Goal: Information Seeking & Learning: Learn about a topic

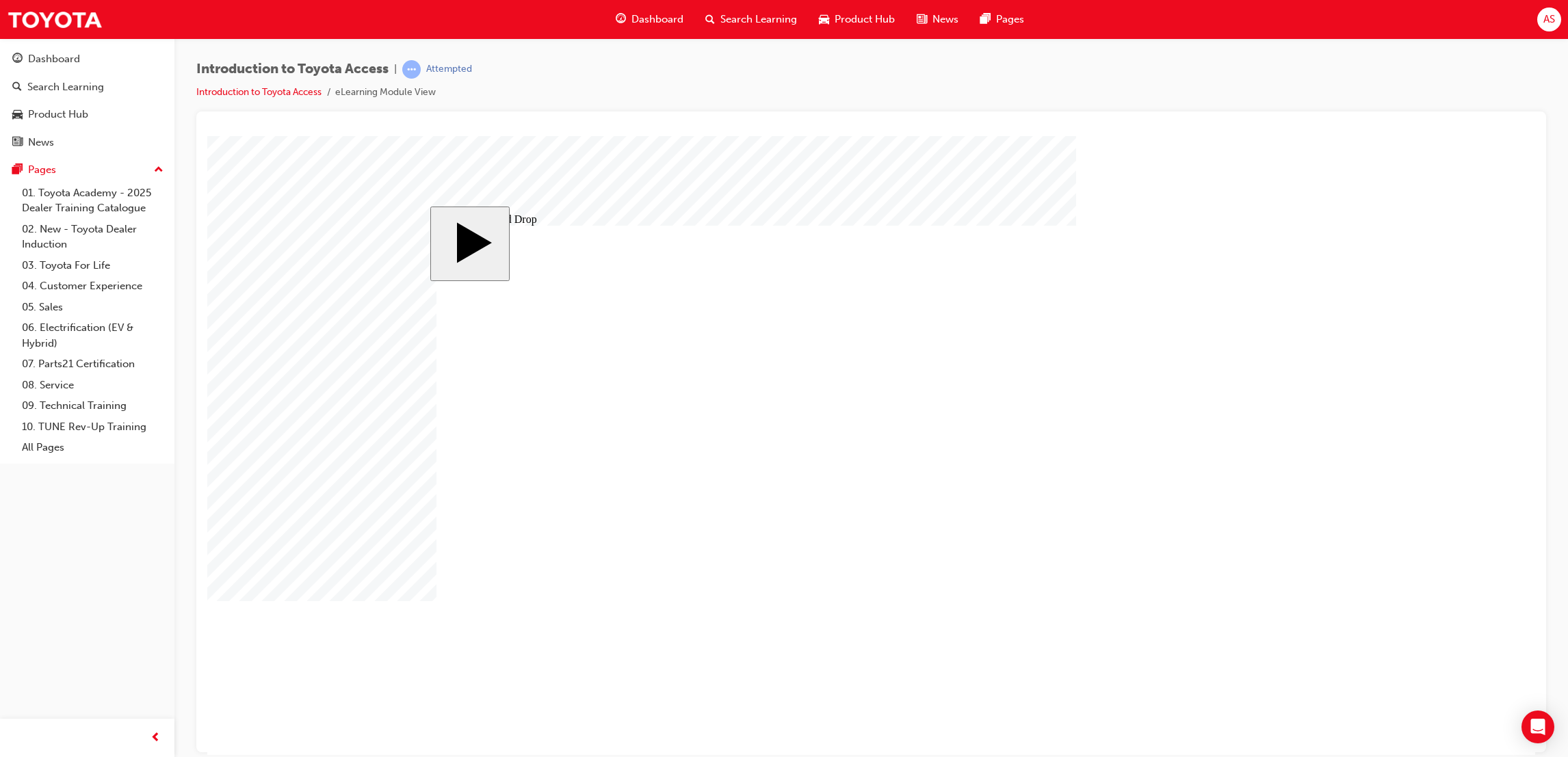
drag, startPoint x: 670, startPoint y: 481, endPoint x: 710, endPoint y: 491, distance: 41.2
drag, startPoint x: 659, startPoint y: 375, endPoint x: 809, endPoint y: 381, distance: 150.1
drag, startPoint x: 672, startPoint y: 490, endPoint x: 793, endPoint y: 588, distance: 155.7
drag, startPoint x: 627, startPoint y: 533, endPoint x: 760, endPoint y: 457, distance: 153.2
drag, startPoint x: 803, startPoint y: 449, endPoint x: 646, endPoint y: 380, distance: 171.5
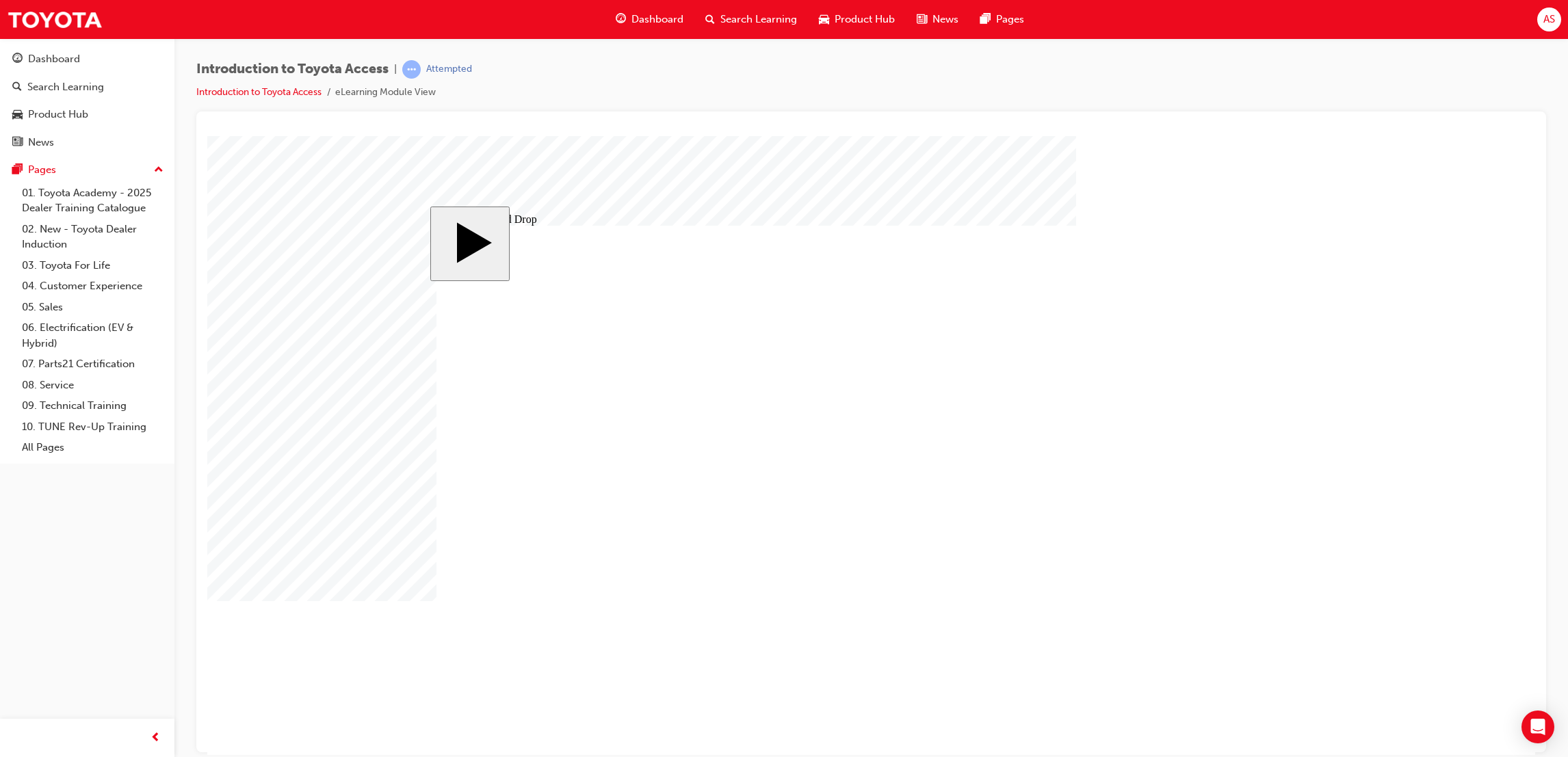
drag, startPoint x: 790, startPoint y: 380, endPoint x: 778, endPoint y: 418, distance: 39.8
drag, startPoint x: 663, startPoint y: 557, endPoint x: 785, endPoint y: 475, distance: 147.0
drag, startPoint x: 725, startPoint y: 450, endPoint x: 733, endPoint y: 474, distance: 25.3
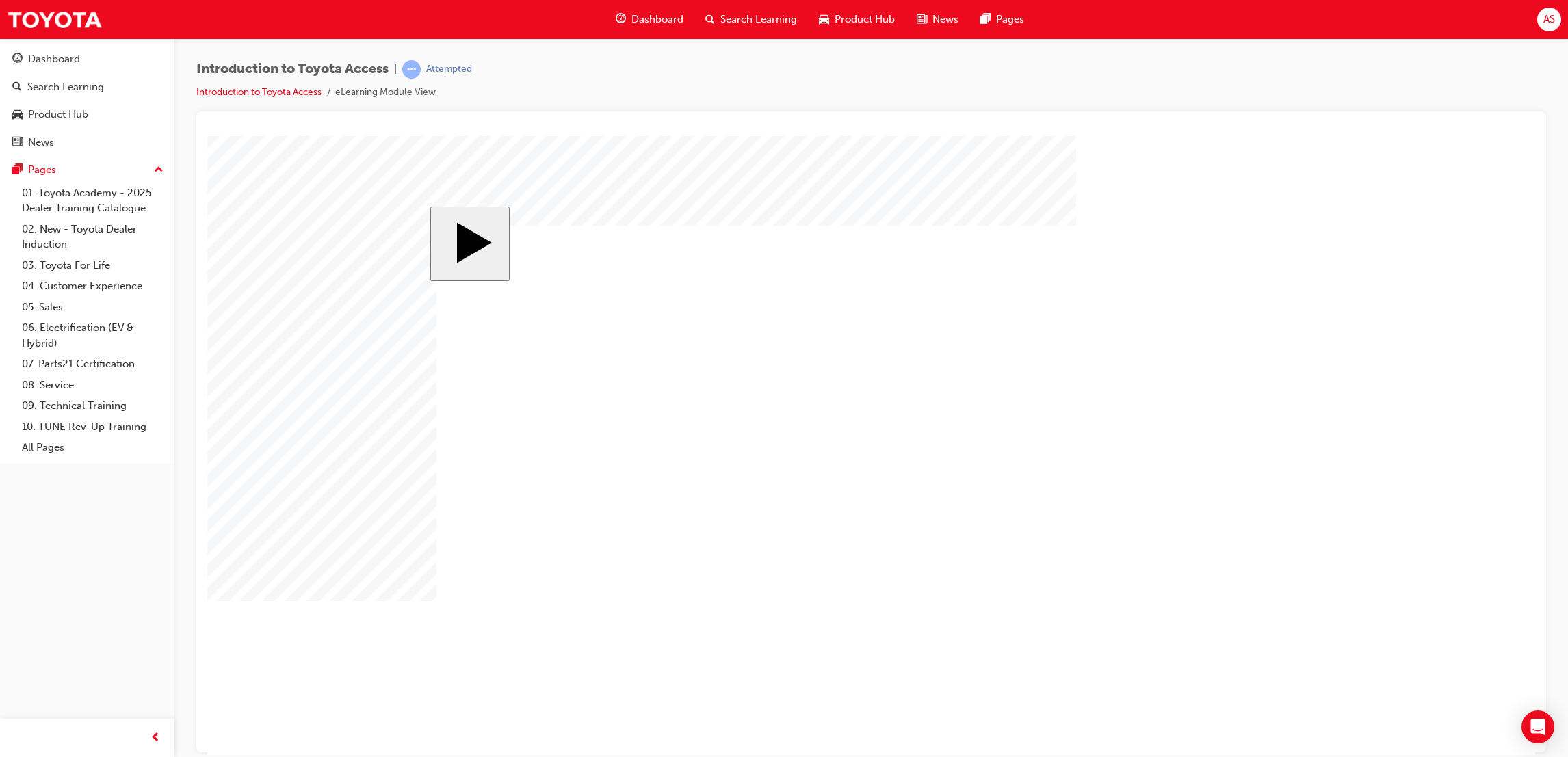
drag, startPoint x: 630, startPoint y: 455, endPoint x: 627, endPoint y: 428, distance: 27.2
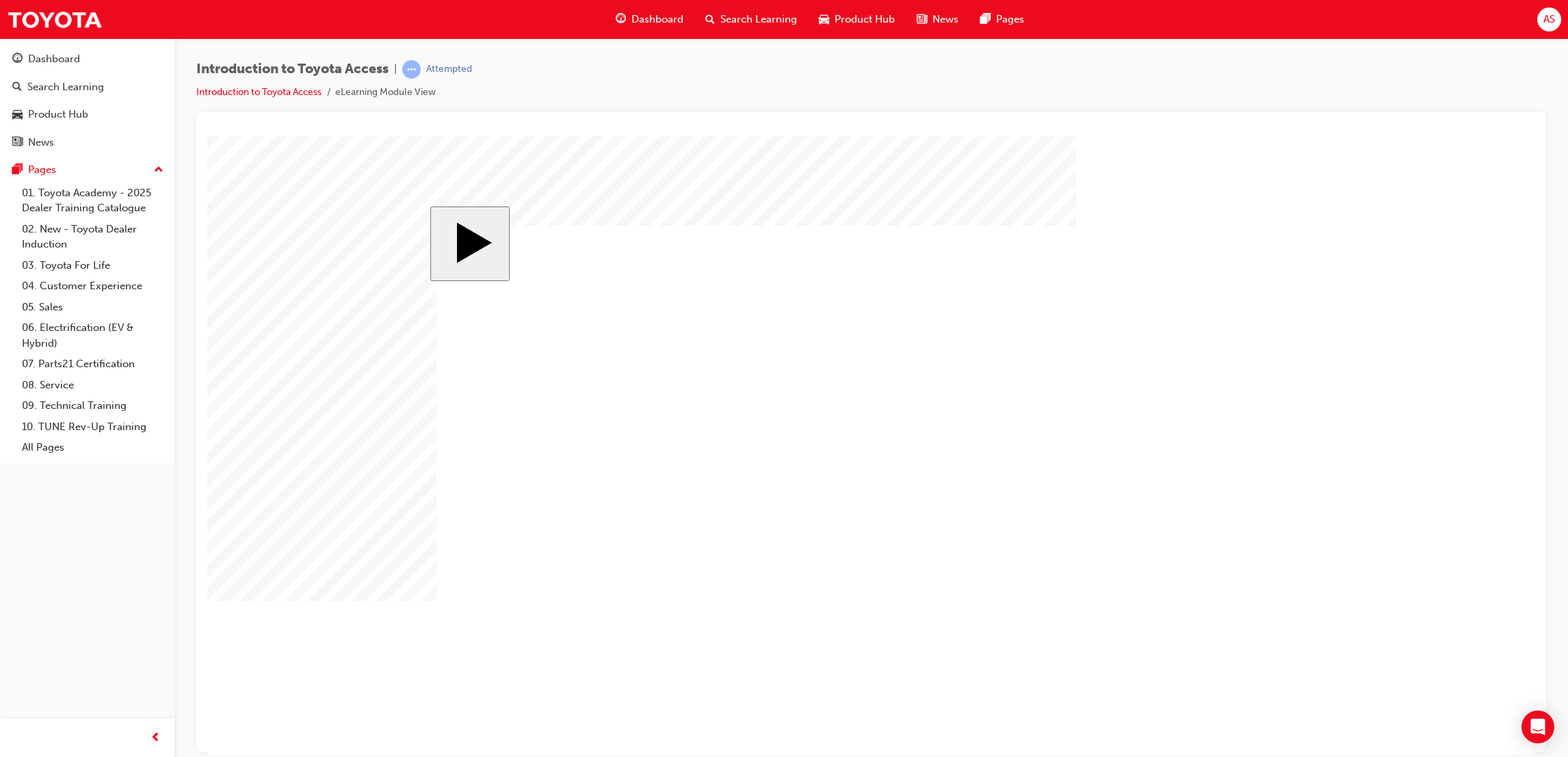
drag, startPoint x: 701, startPoint y: 539, endPoint x: 704, endPoint y: 553, distance: 14.3
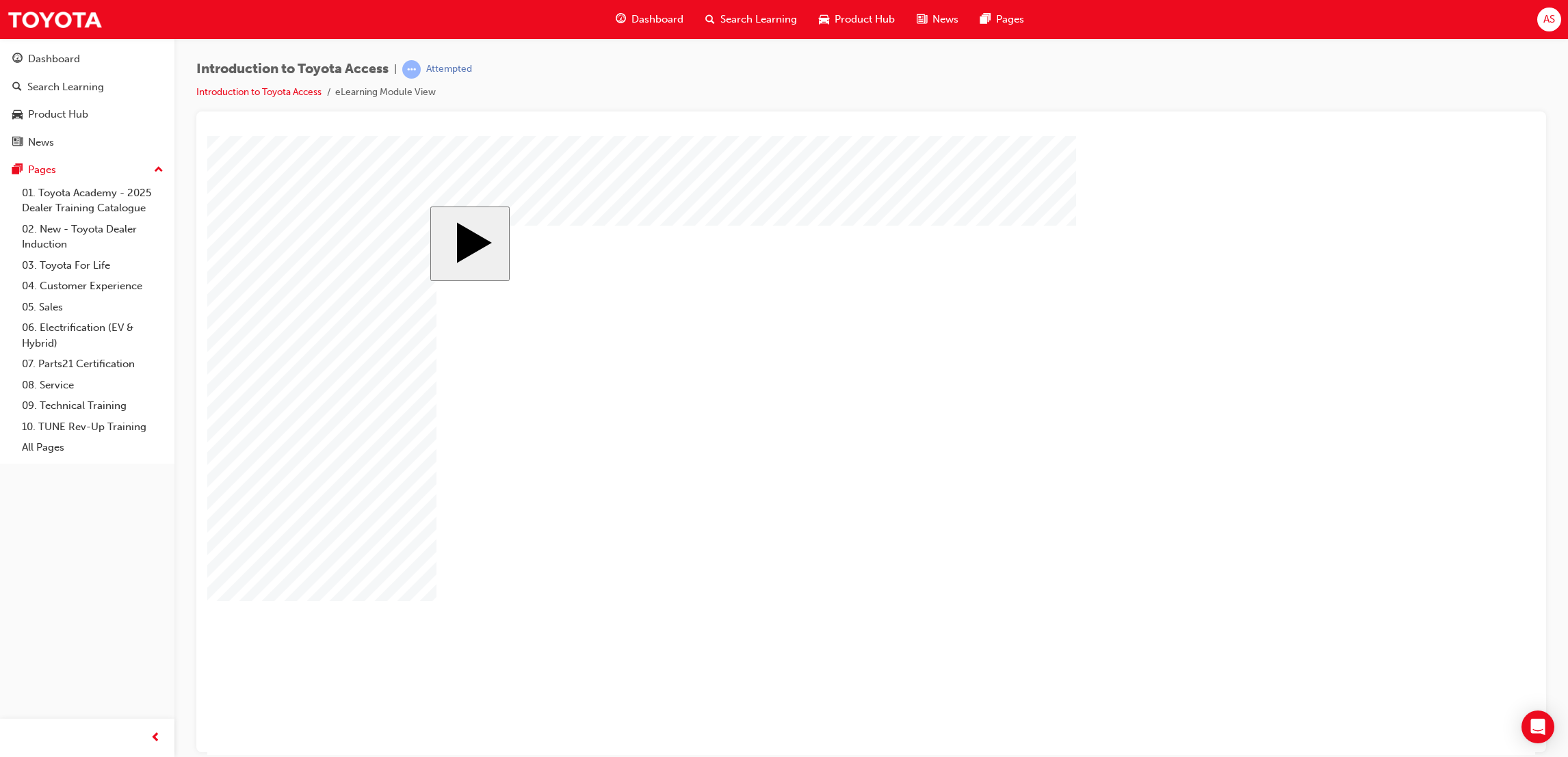
drag, startPoint x: 647, startPoint y: 386, endPoint x: 778, endPoint y: 478, distance: 160.1
drag, startPoint x: 659, startPoint y: 465, endPoint x: 780, endPoint y: 396, distance: 139.3
drag, startPoint x: 665, startPoint y: 552, endPoint x: 803, endPoint y: 553, distance: 138.0
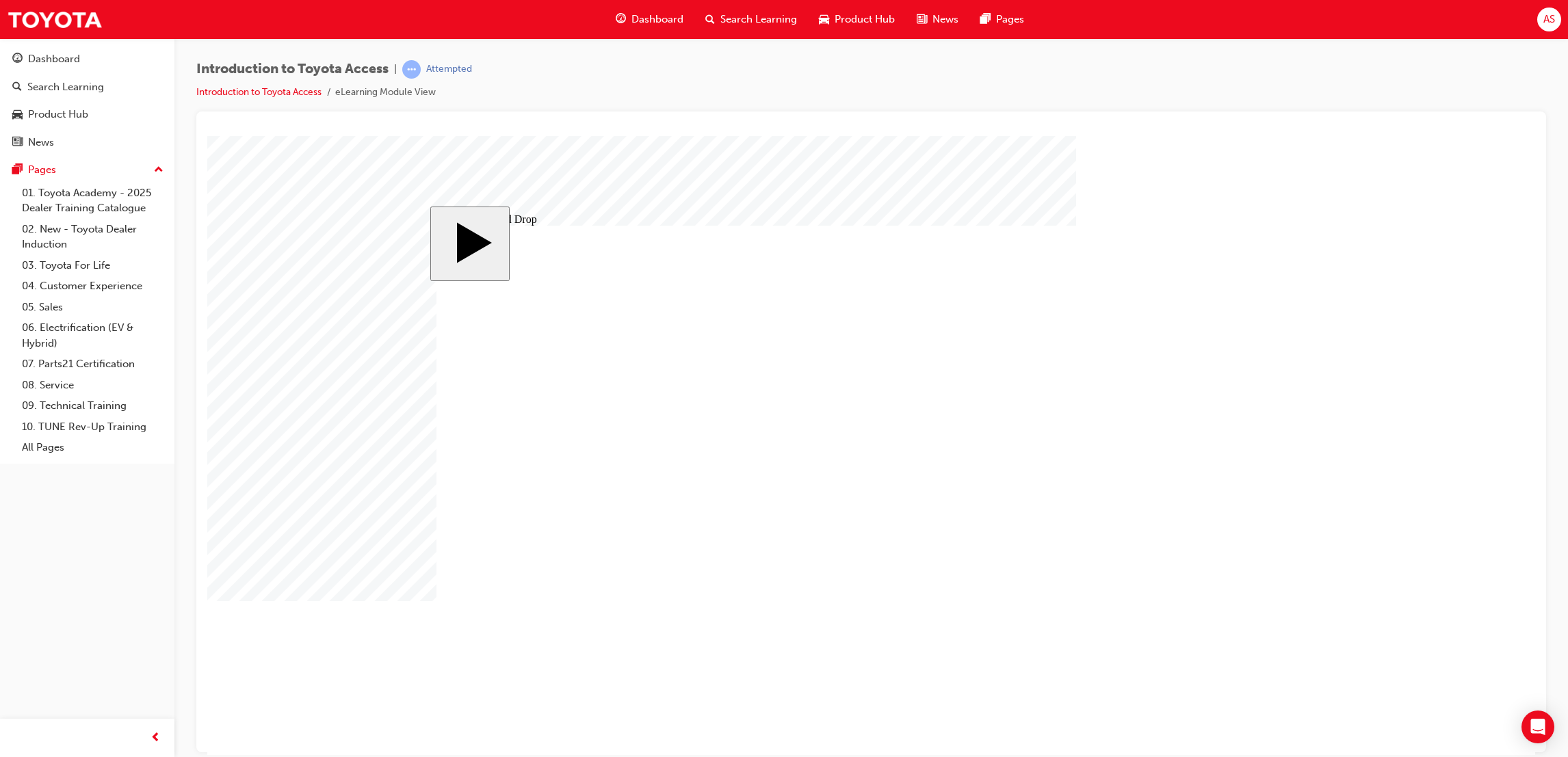
drag, startPoint x: 671, startPoint y: 384, endPoint x: 802, endPoint y: 578, distance: 234.1
drag, startPoint x: 665, startPoint y: 481, endPoint x: 780, endPoint y: 452, distance: 118.6
drag, startPoint x: 649, startPoint y: 551, endPoint x: 802, endPoint y: 396, distance: 217.8
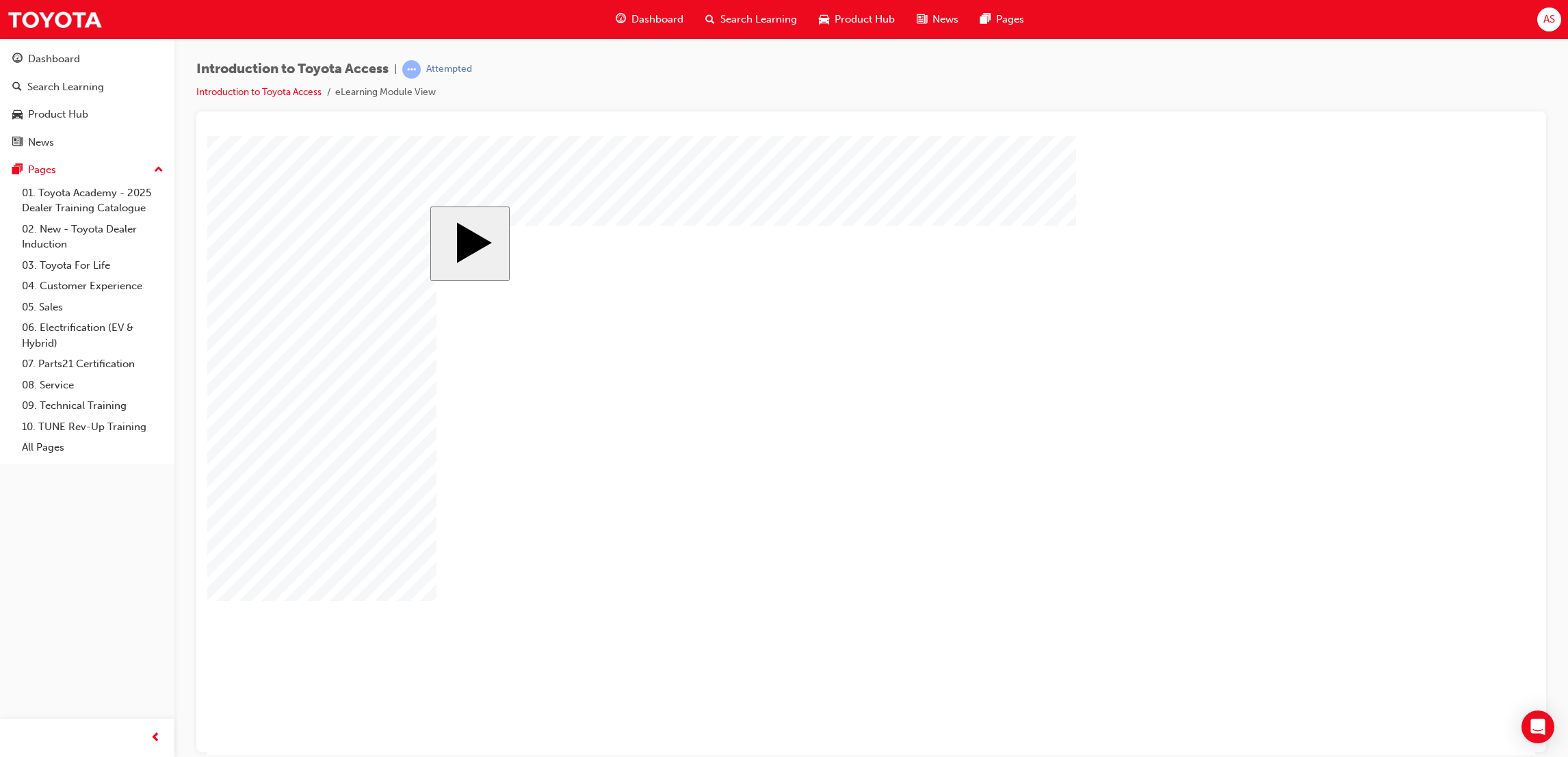
drag, startPoint x: 669, startPoint y: 535, endPoint x: 592, endPoint y: 495, distance: 86.8
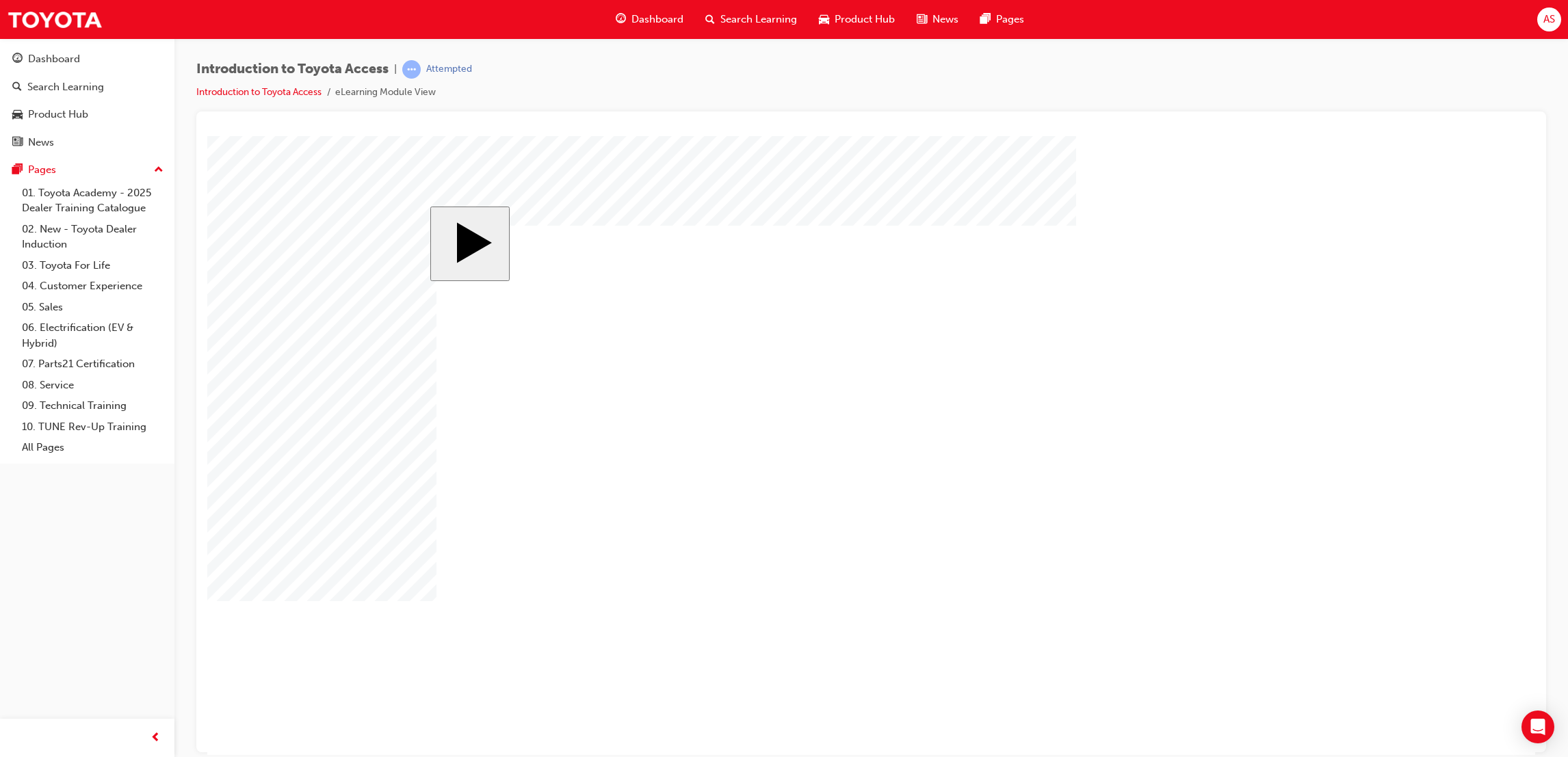
drag, startPoint x: 920, startPoint y: 583, endPoint x: 953, endPoint y: 600, distance: 37.1
drag, startPoint x: 958, startPoint y: 606, endPoint x: 947, endPoint y: 610, distance: 11.7
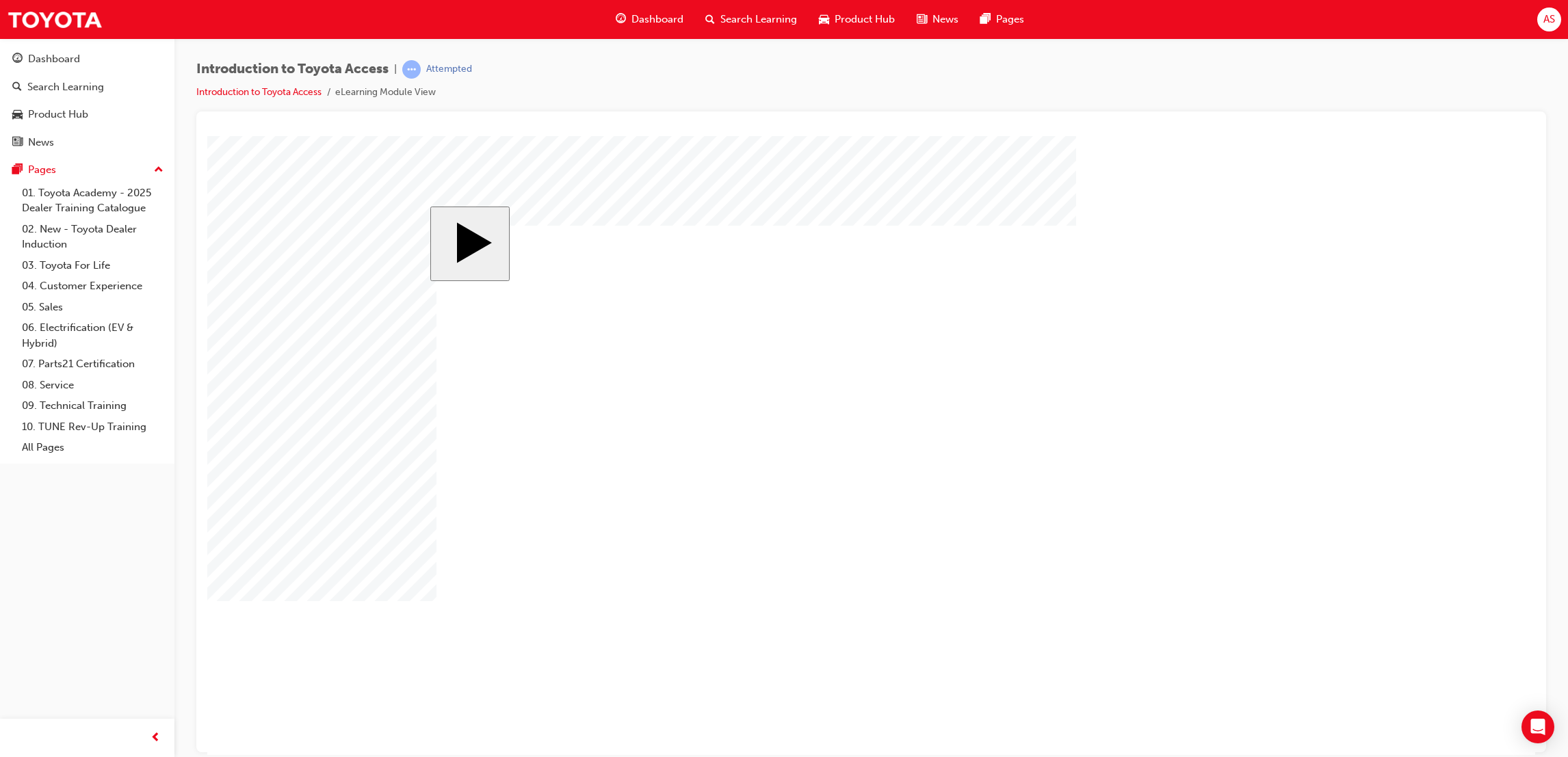
drag, startPoint x: 1201, startPoint y: 471, endPoint x: 1204, endPoint y: 477, distance: 6.7
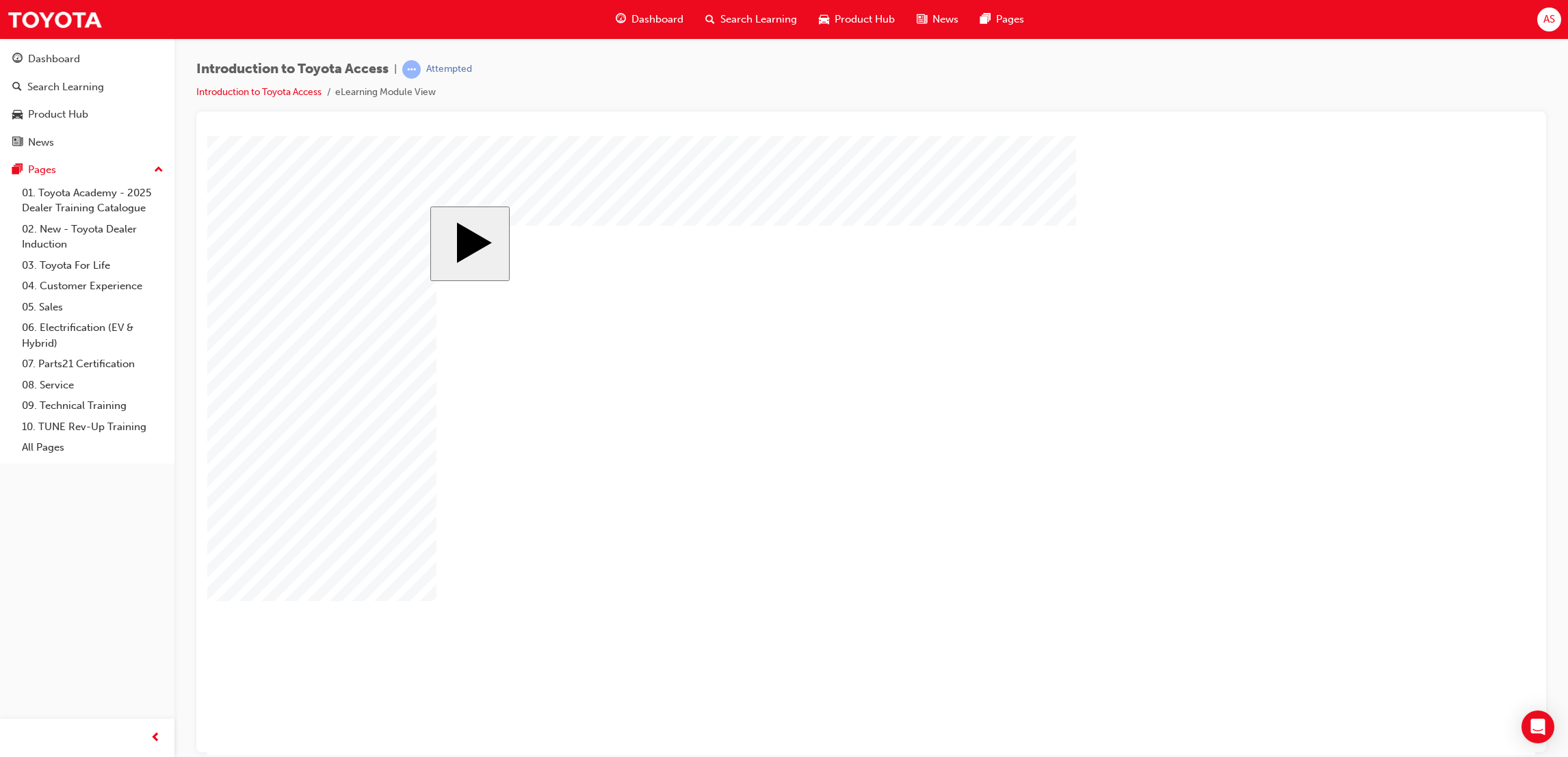
drag, startPoint x: 1156, startPoint y: 491, endPoint x: 1209, endPoint y: 531, distance: 66.4
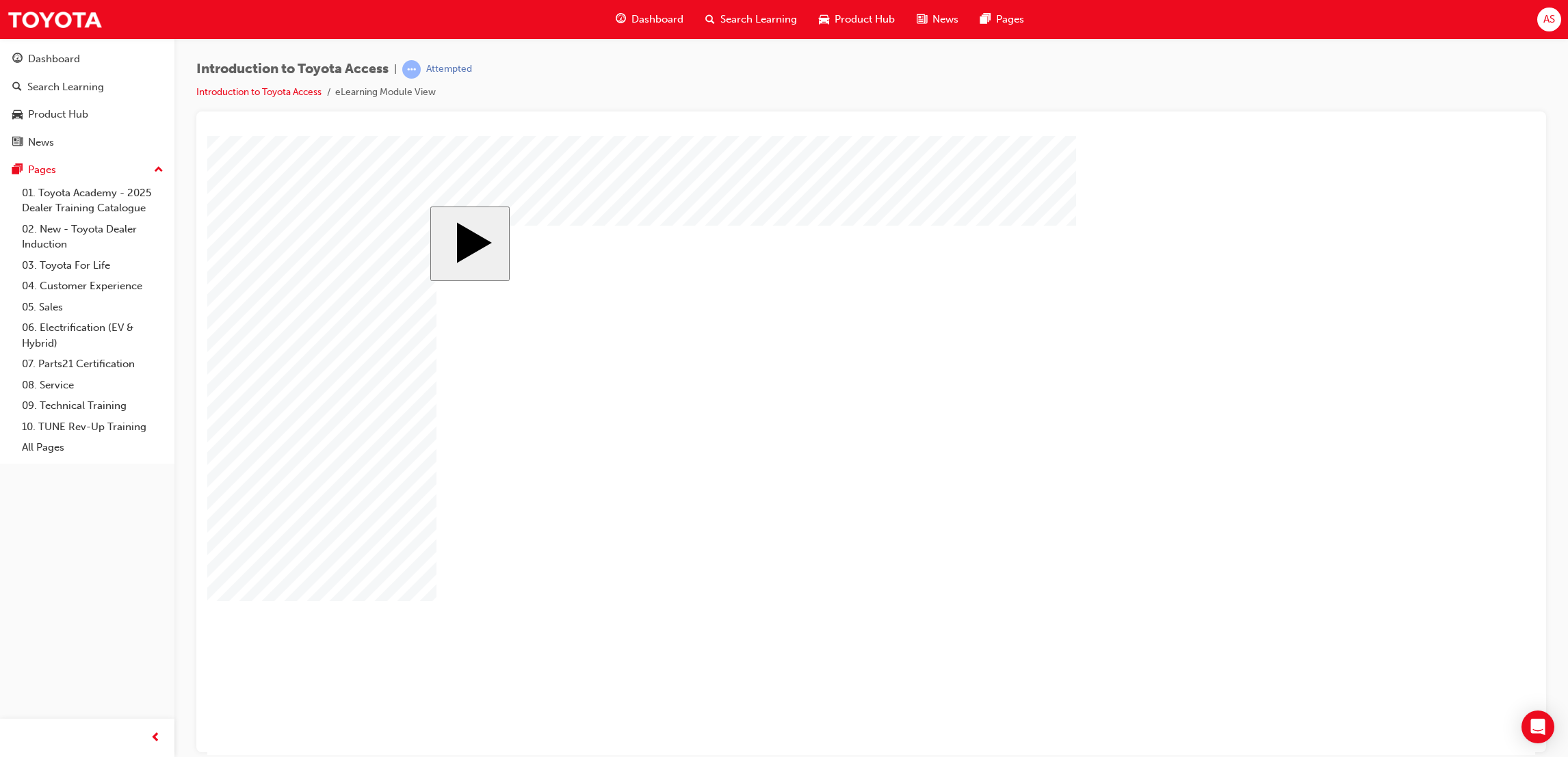
drag, startPoint x: 953, startPoint y: 628, endPoint x: 955, endPoint y: 635, distance: 7.3
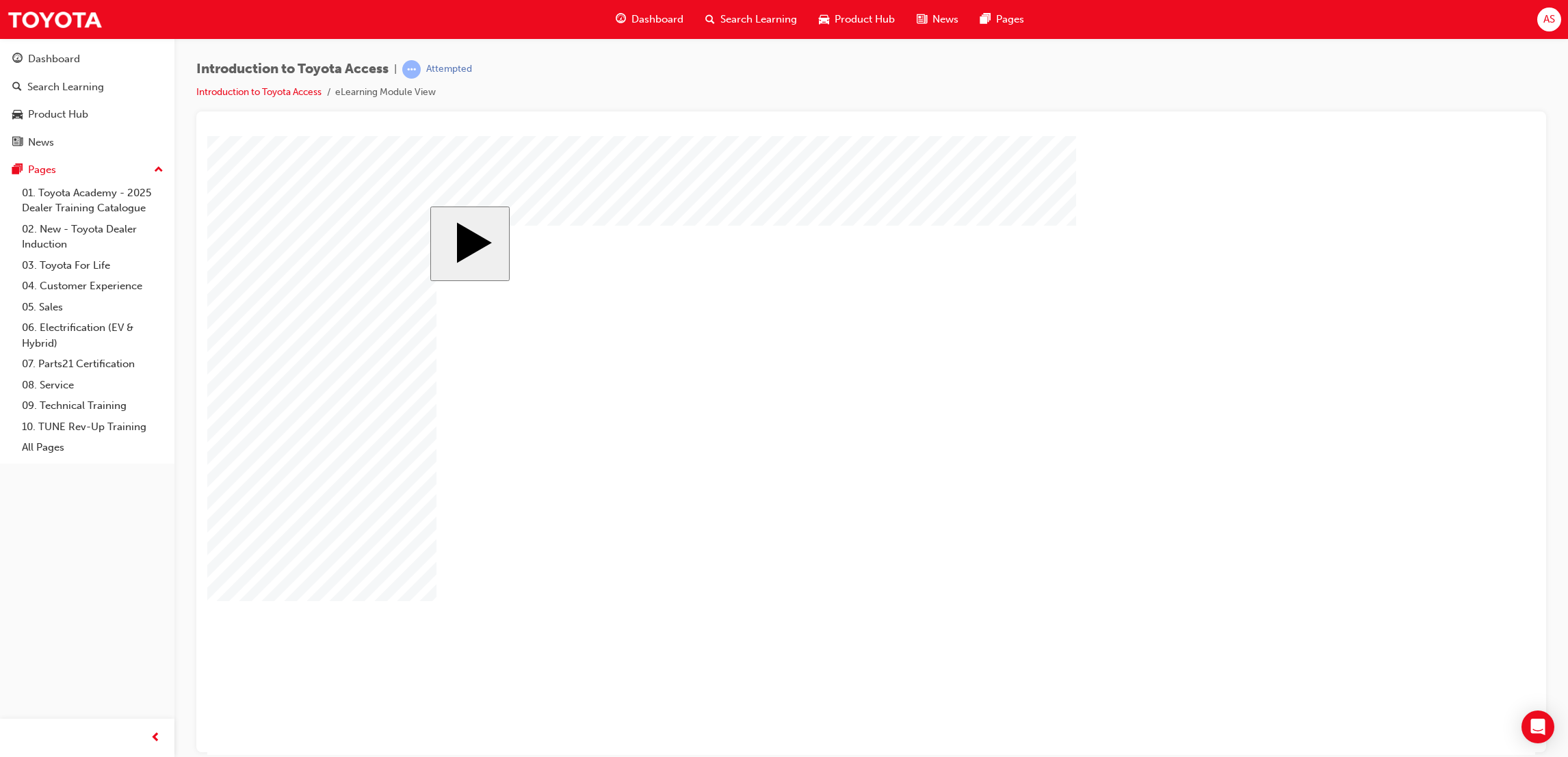
drag, startPoint x: 1047, startPoint y: 322, endPoint x: 1052, endPoint y: 334, distance: 13.0
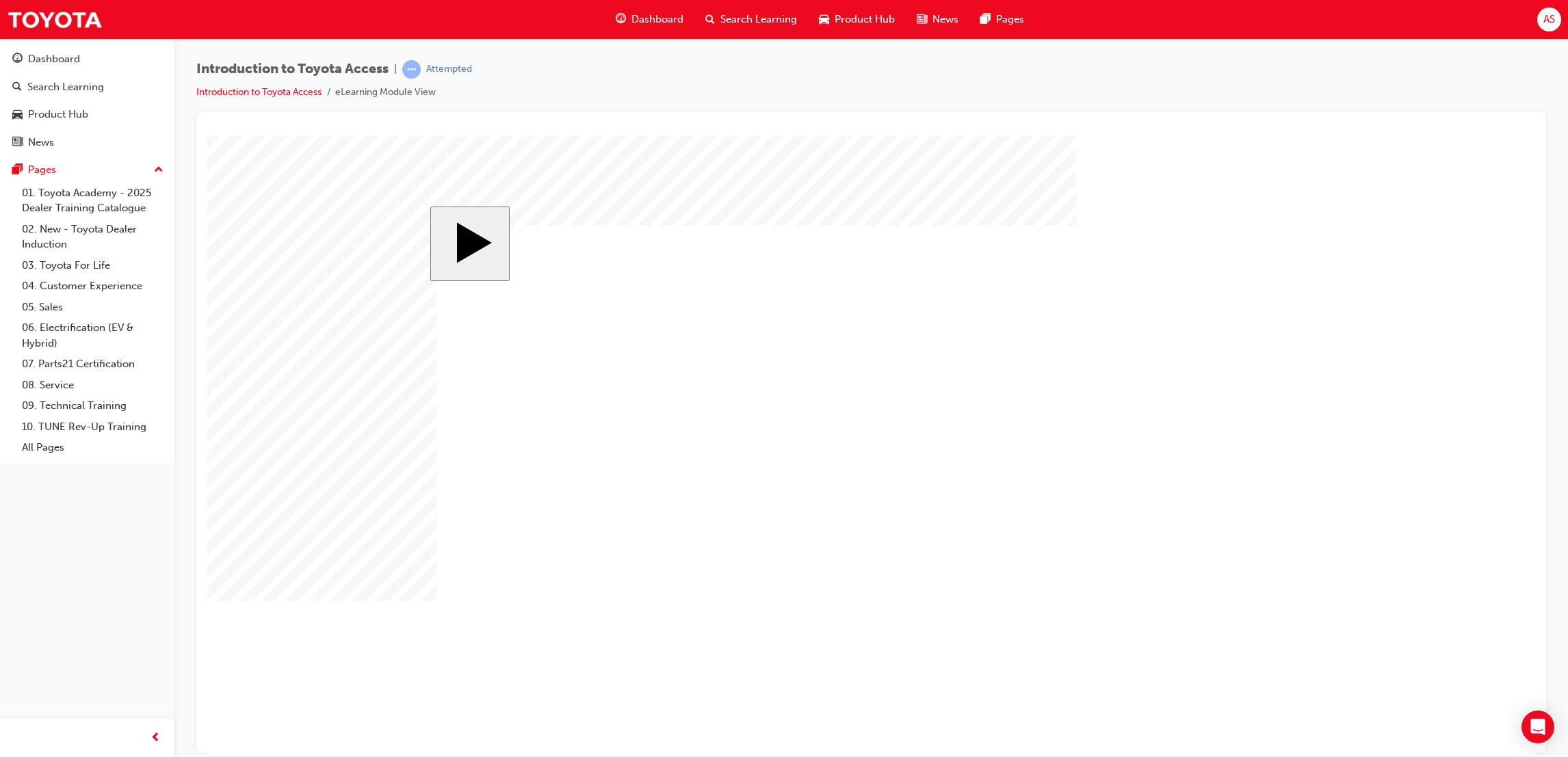
drag, startPoint x: 1052, startPoint y: 334, endPoint x: 1061, endPoint y: 361, distance: 28.5
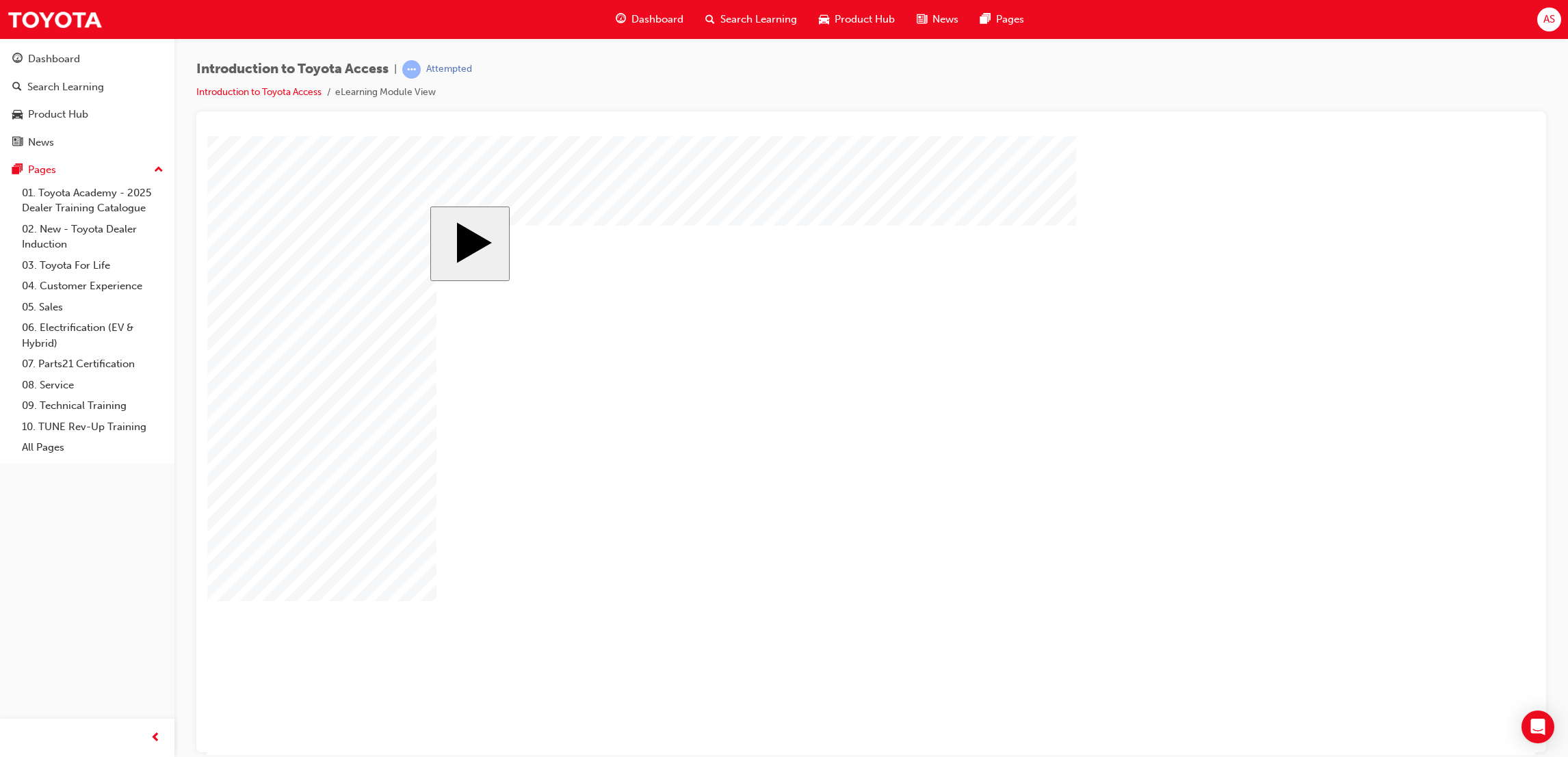
drag, startPoint x: 958, startPoint y: 579, endPoint x: 920, endPoint y: 449, distance: 135.4
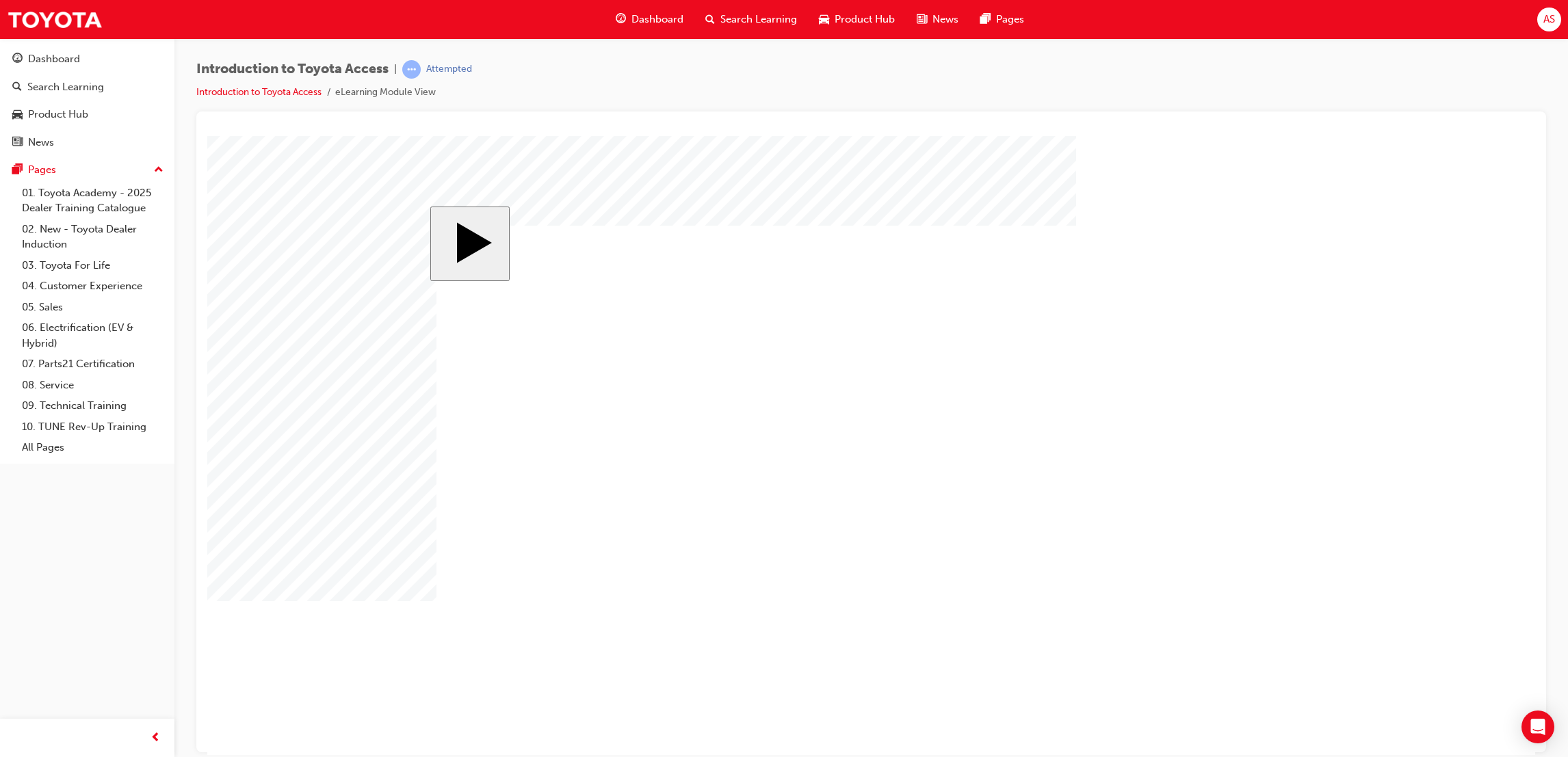
radio input "true"
drag, startPoint x: 1114, startPoint y: 480, endPoint x: 1209, endPoint y: 588, distance: 143.8
drag, startPoint x: 1217, startPoint y: 607, endPoint x: 1032, endPoint y: 512, distance: 208.0
radio input "true"
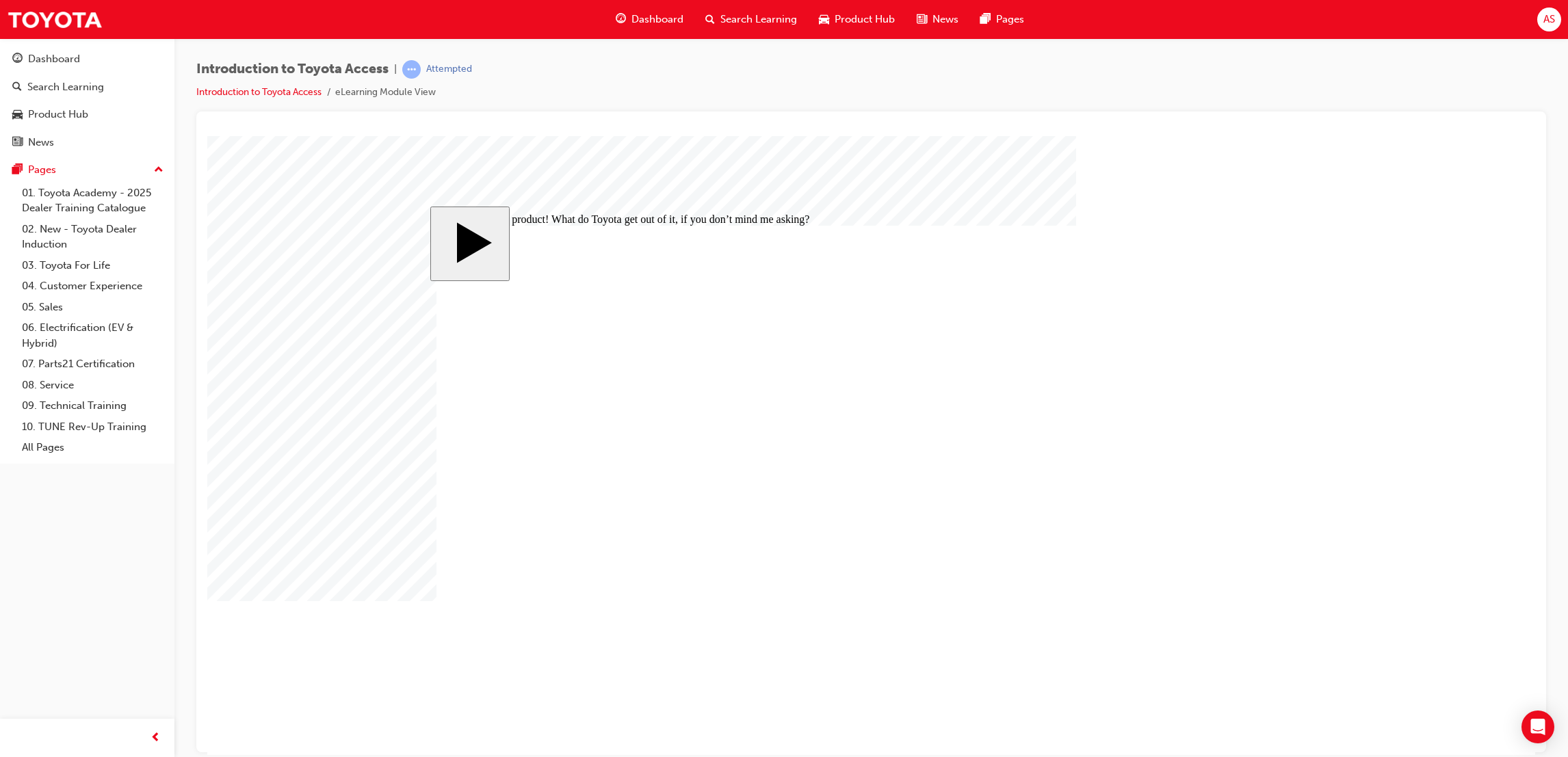
radio input "true"
drag, startPoint x: 1065, startPoint y: 559, endPoint x: 1047, endPoint y: 505, distance: 56.9
radio input "false"
radio input "true"
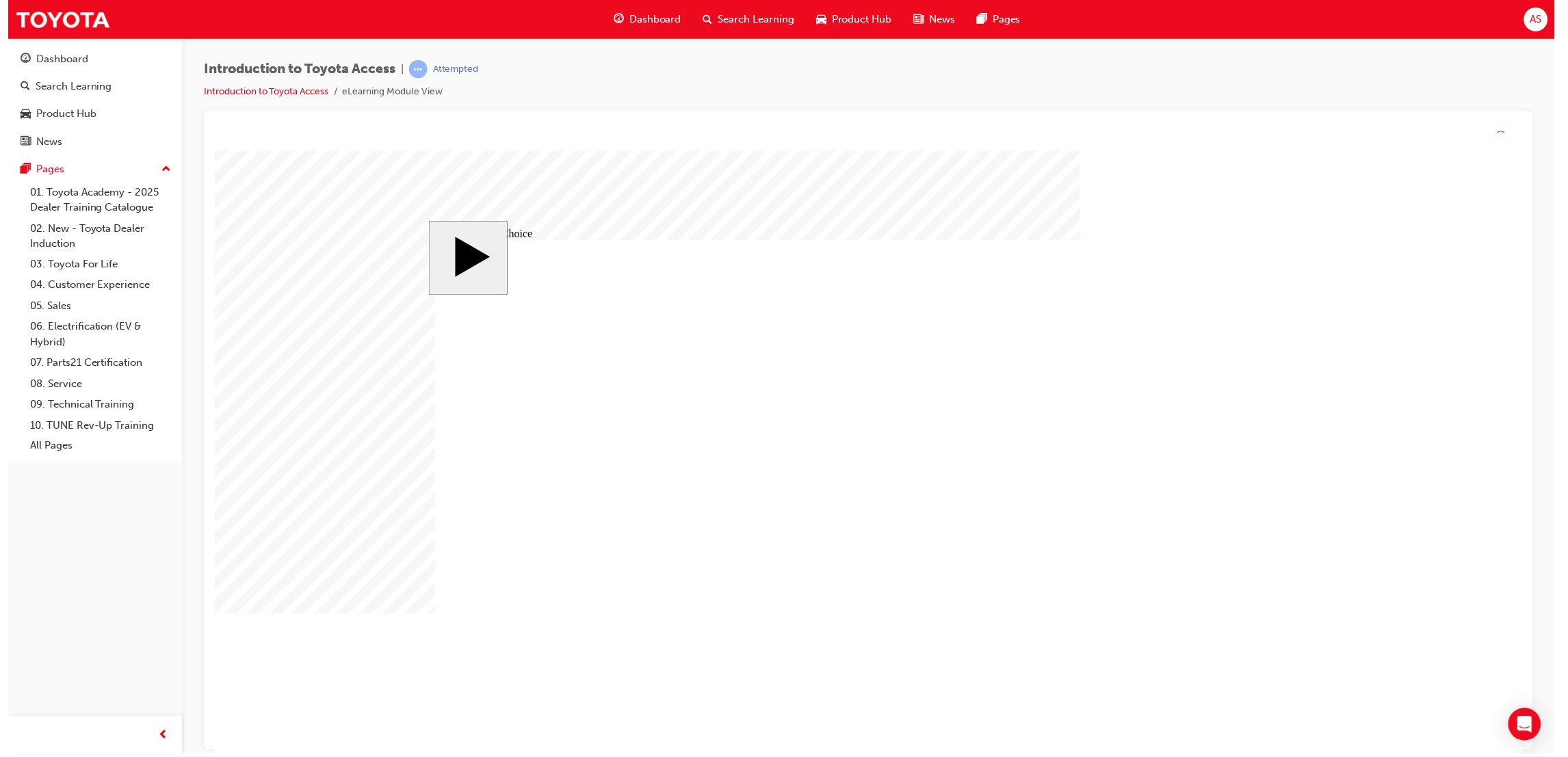
drag, startPoint x: 1167, startPoint y: 573, endPoint x: 1156, endPoint y: 583, distance: 14.9
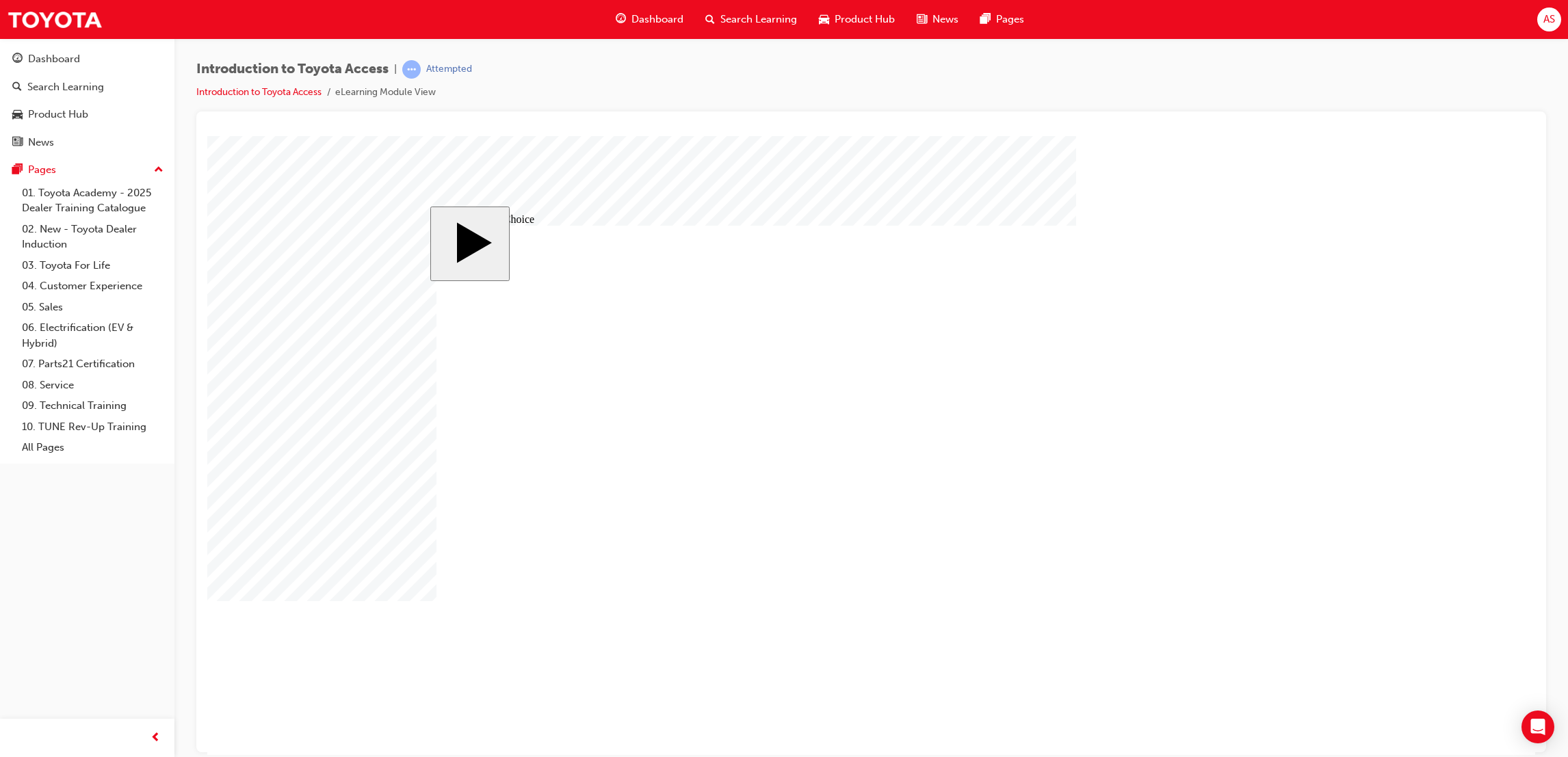
radio input "false"
radio input "true"
click at [659, 16] on span "Dashboard" at bounding box center [657, 19] width 52 height 16
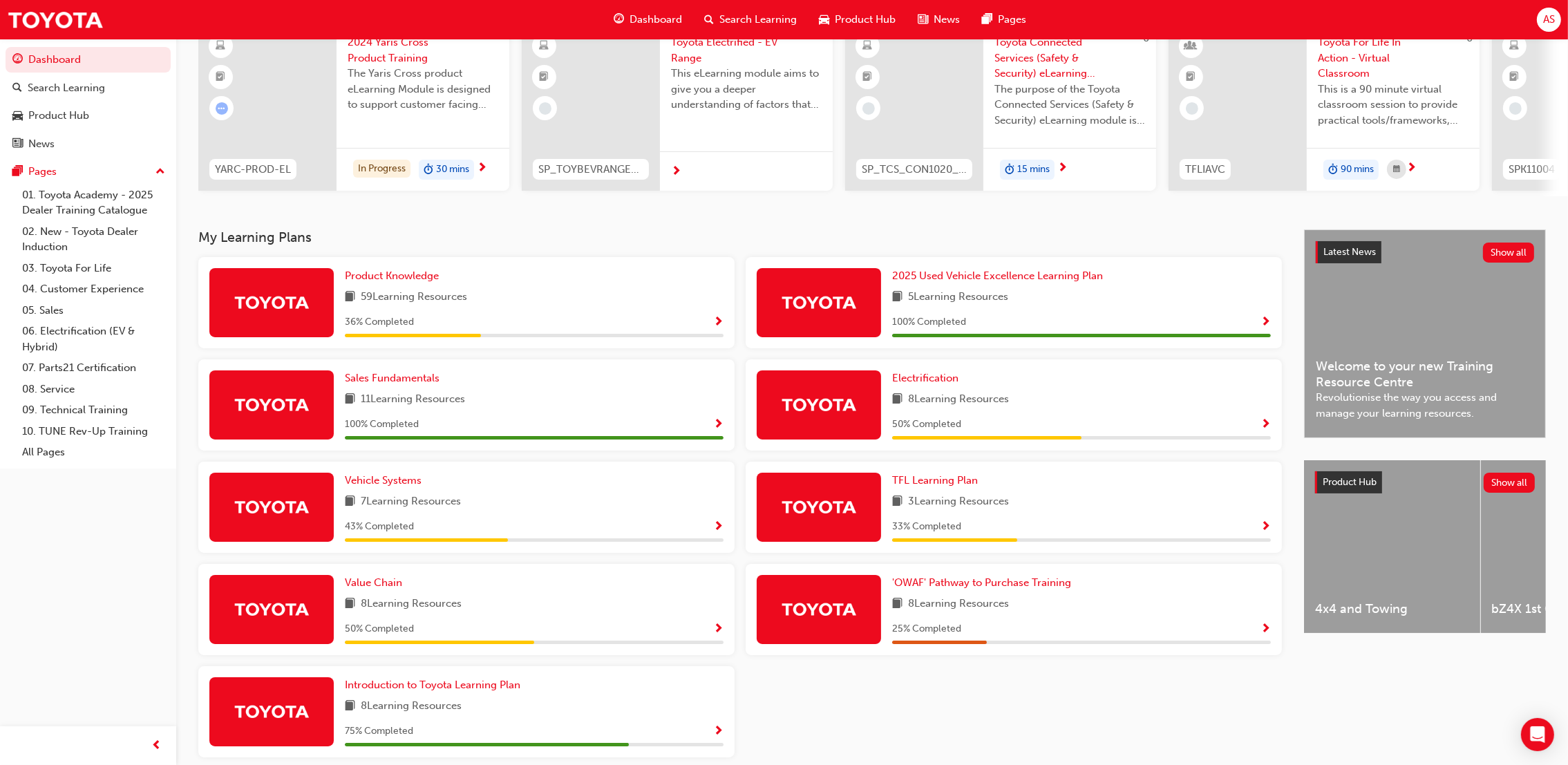
scroll to position [185, 0]
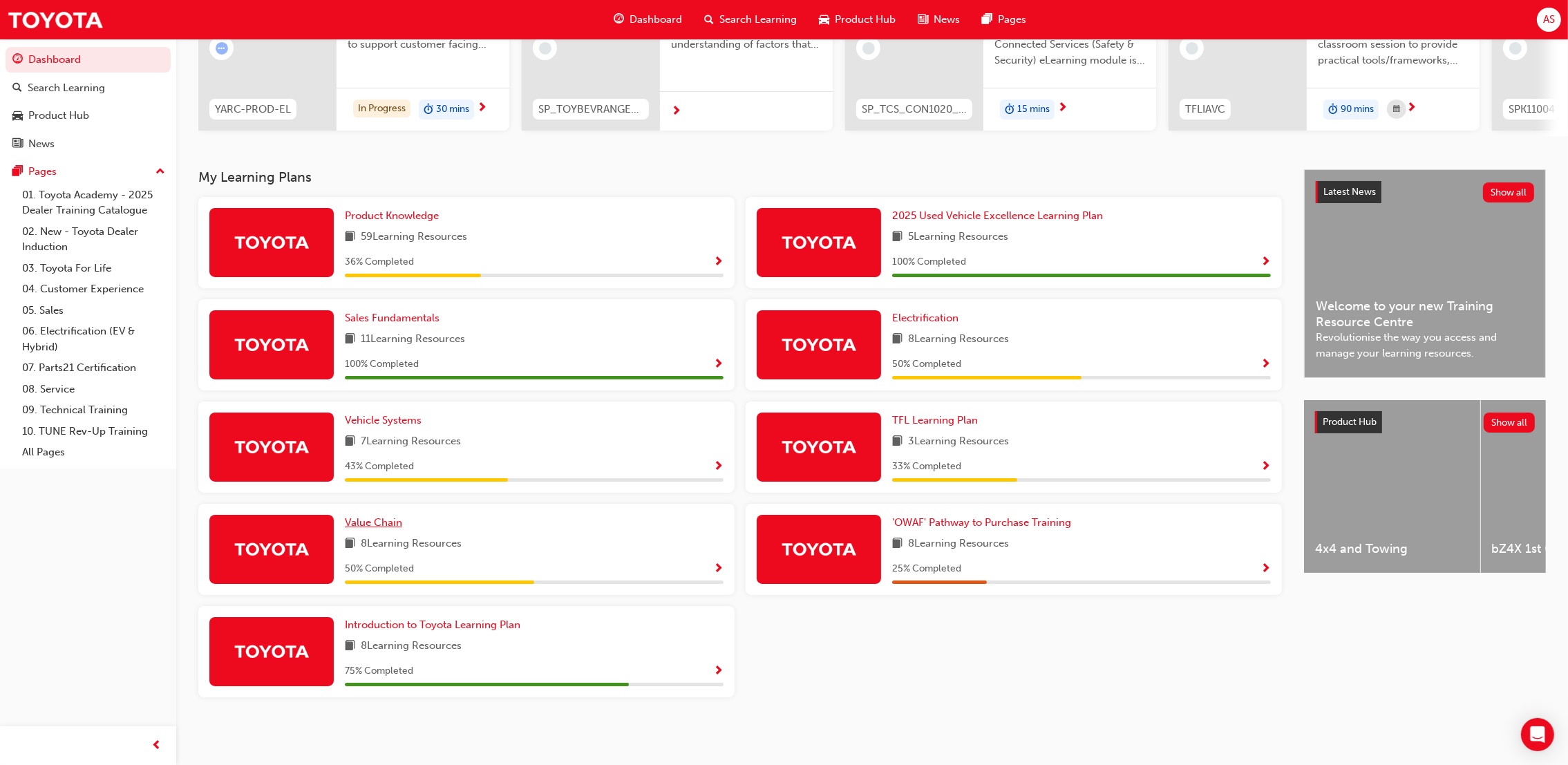
click at [384, 528] on link "Value Chain" at bounding box center [376, 523] width 63 height 16
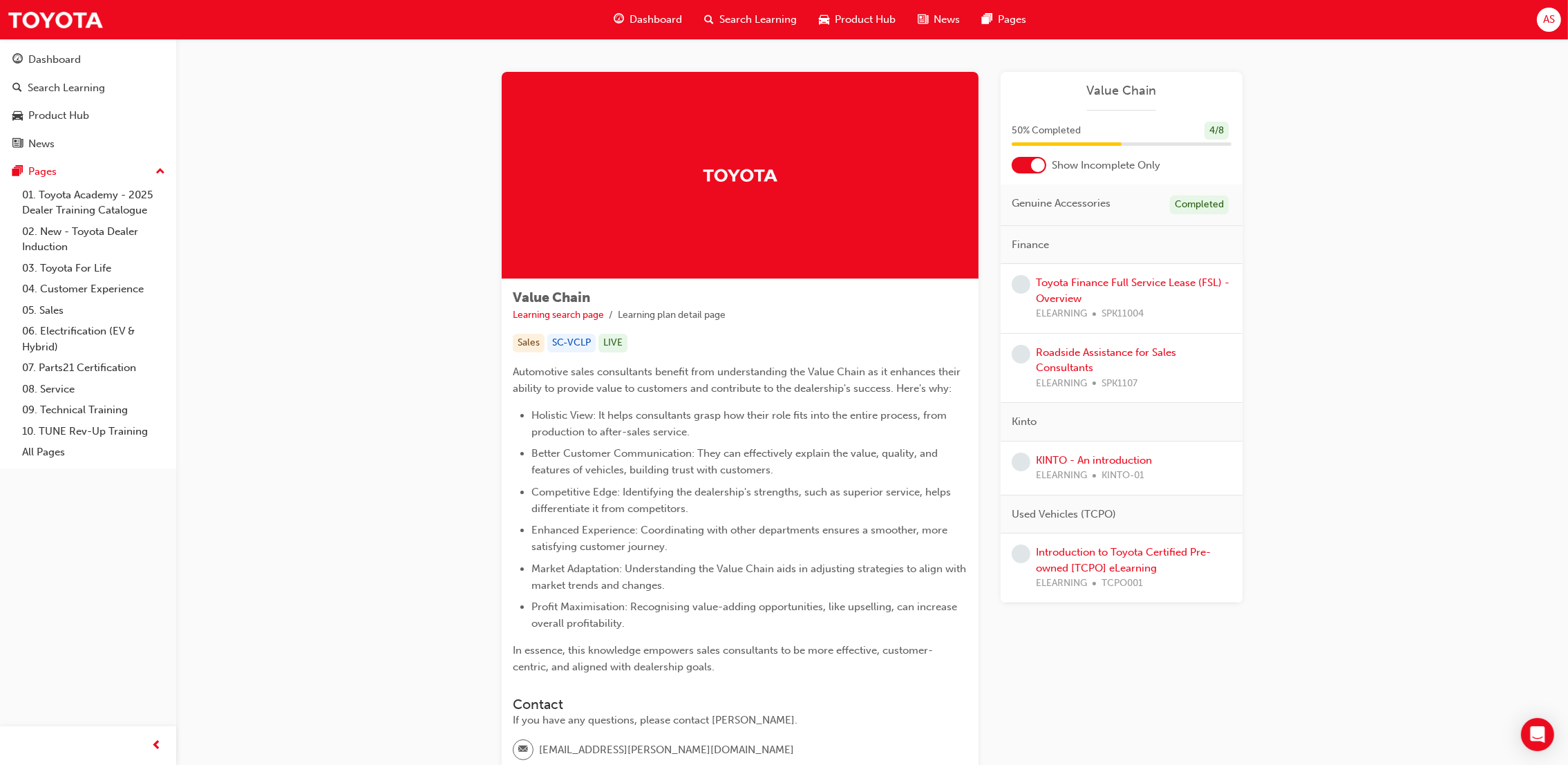
scroll to position [116, 0]
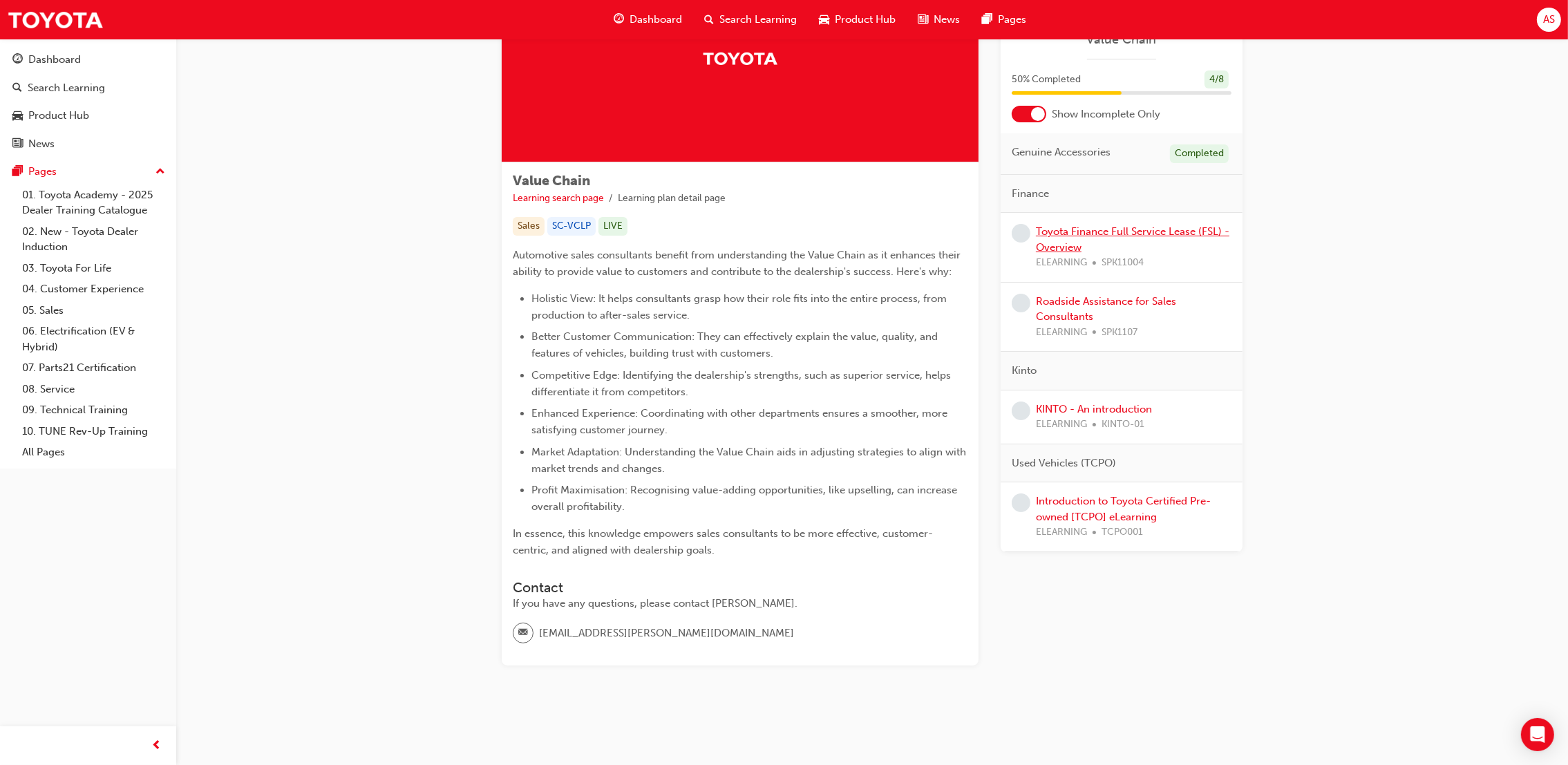
click at [1150, 232] on link "Toyota Finance Full Service Lease (FSL) - Overview" at bounding box center [1132, 239] width 193 height 28
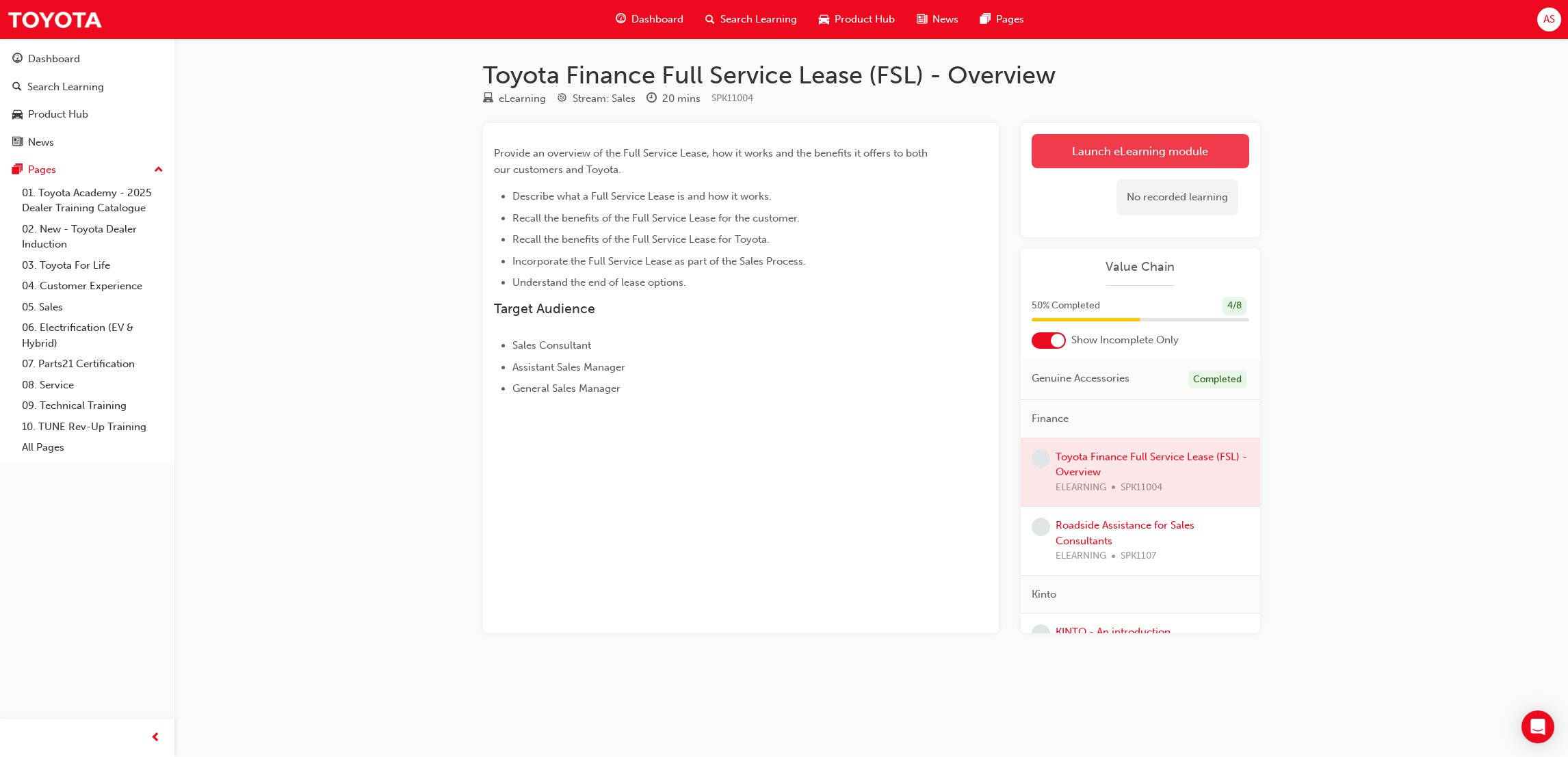
click at [1084, 151] on link "Launch eLearning module" at bounding box center [1140, 151] width 218 height 34
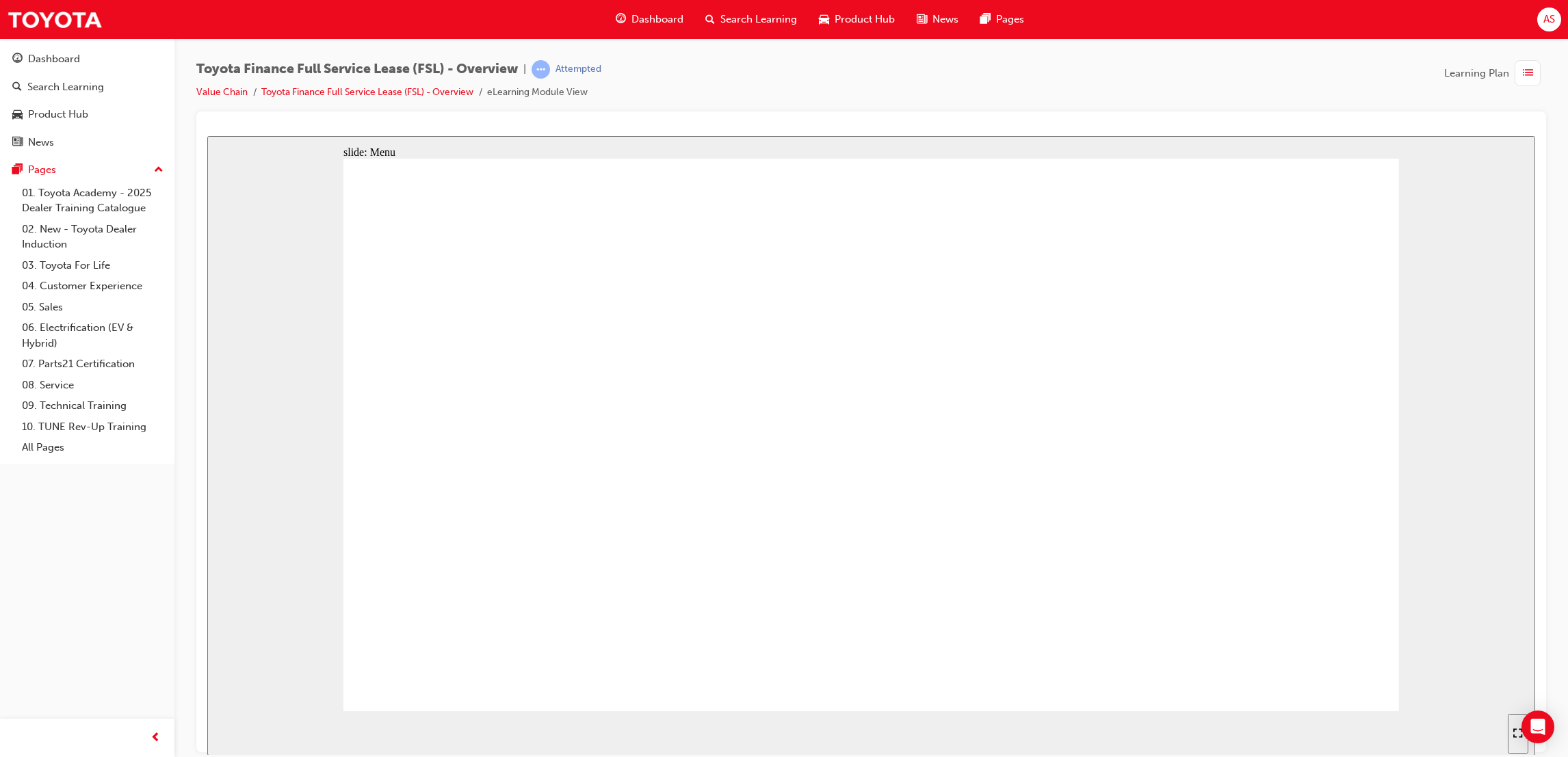
drag, startPoint x: 883, startPoint y: 542, endPoint x: 895, endPoint y: 462, distance: 80.9
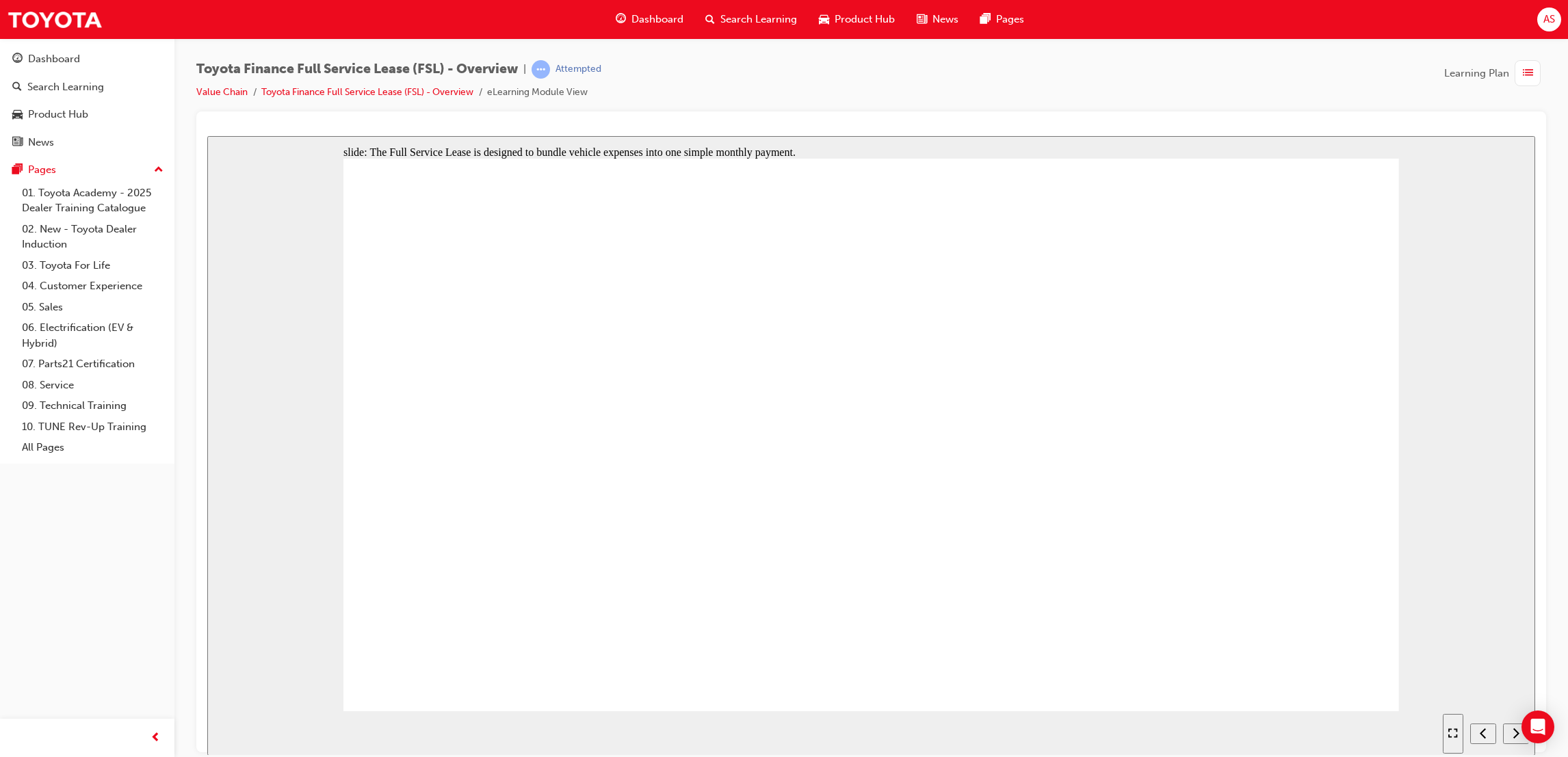
drag, startPoint x: 1125, startPoint y: 514, endPoint x: 1186, endPoint y: 545, distance: 68.4
drag, startPoint x: 962, startPoint y: 691, endPoint x: 946, endPoint y: 674, distance: 23.3
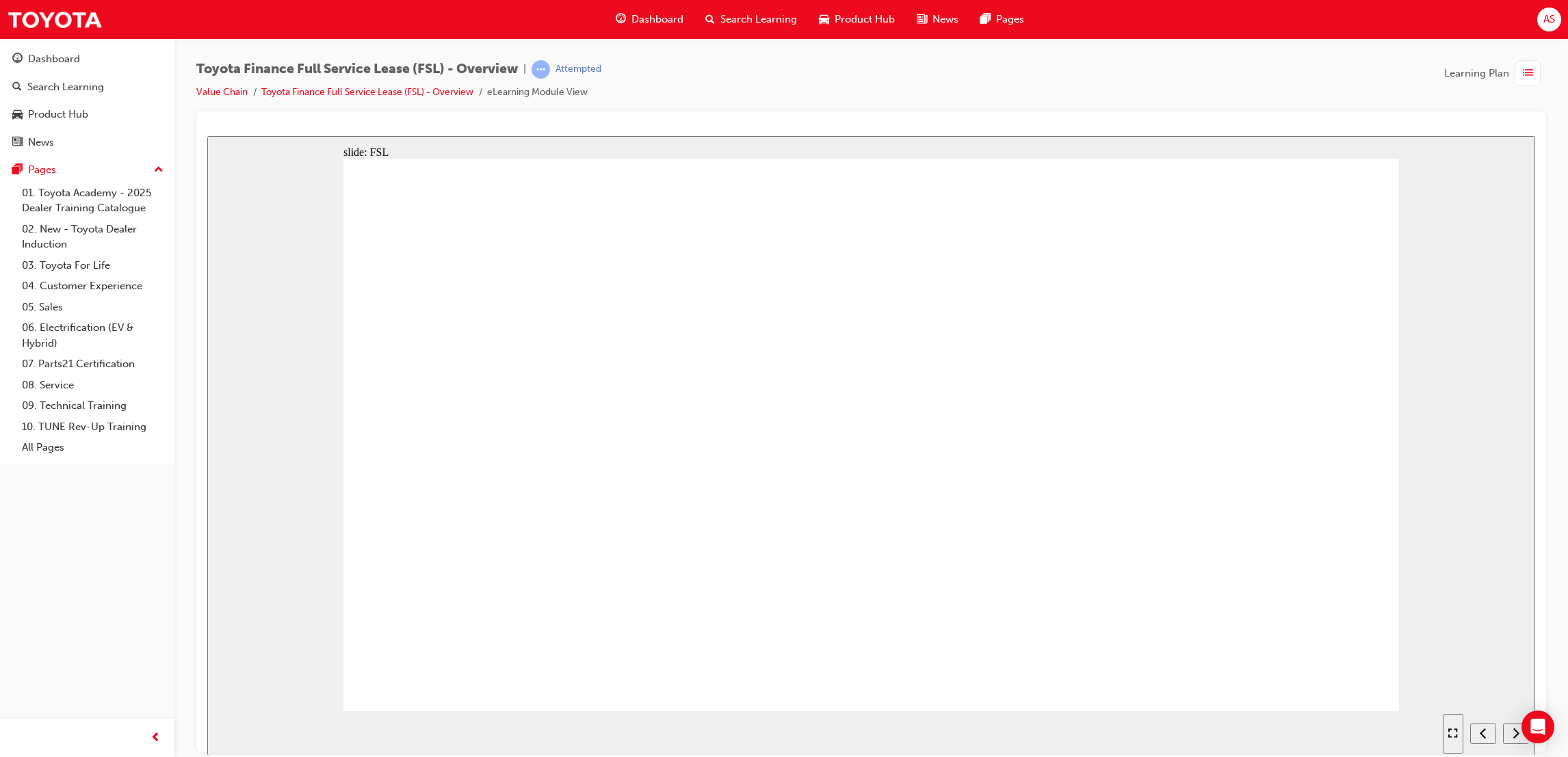
drag, startPoint x: 1043, startPoint y: 479, endPoint x: 959, endPoint y: 441, distance: 92.2
drag, startPoint x: 959, startPoint y: 441, endPoint x: 642, endPoint y: 366, distance: 325.8
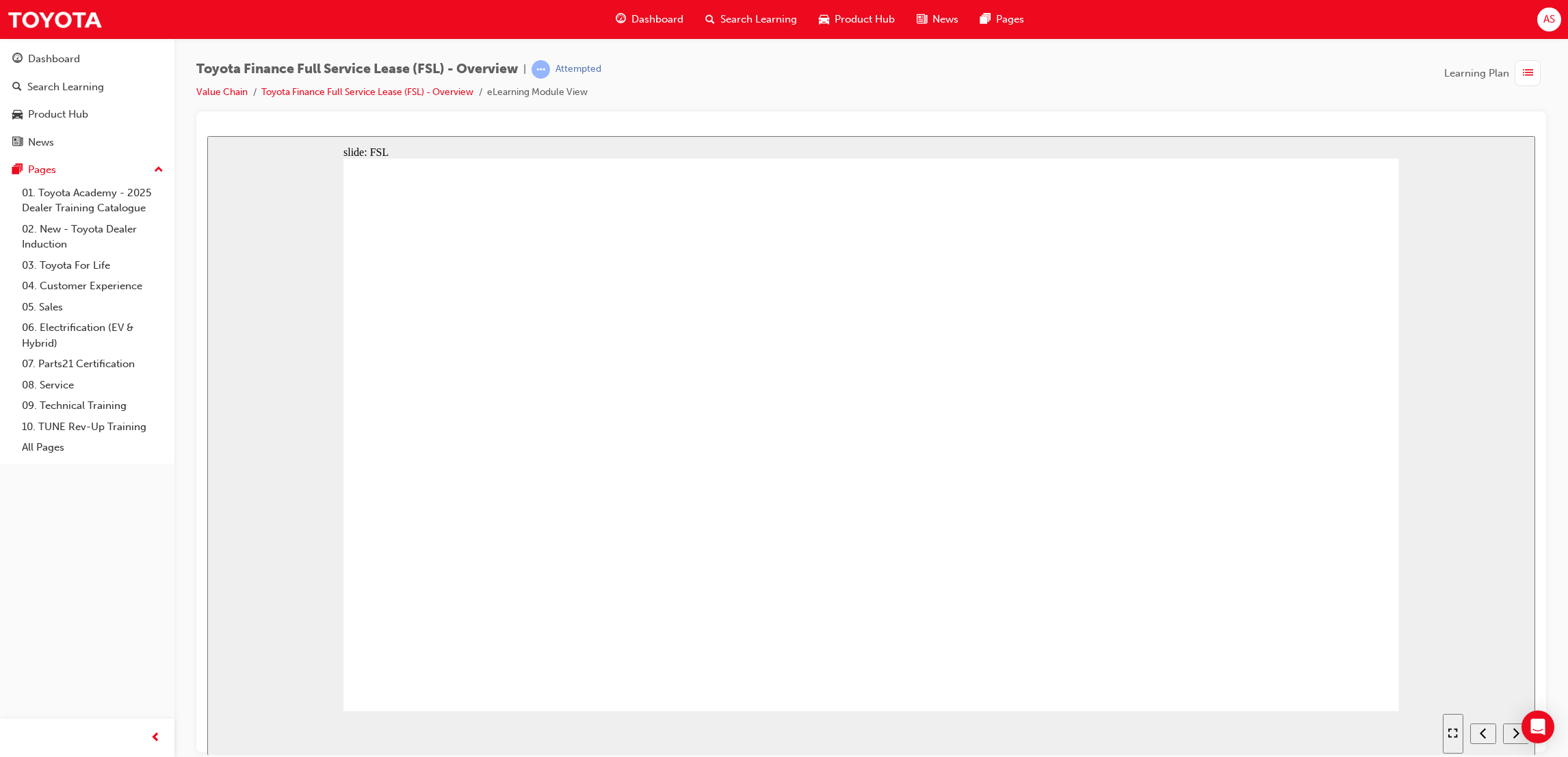
drag, startPoint x: 601, startPoint y: 344, endPoint x: 559, endPoint y: 228, distance: 123.4
drag, startPoint x: 540, startPoint y: 229, endPoint x: 536, endPoint y: 244, distance: 15.5
drag, startPoint x: 1023, startPoint y: 430, endPoint x: 1215, endPoint y: 495, distance: 202.7
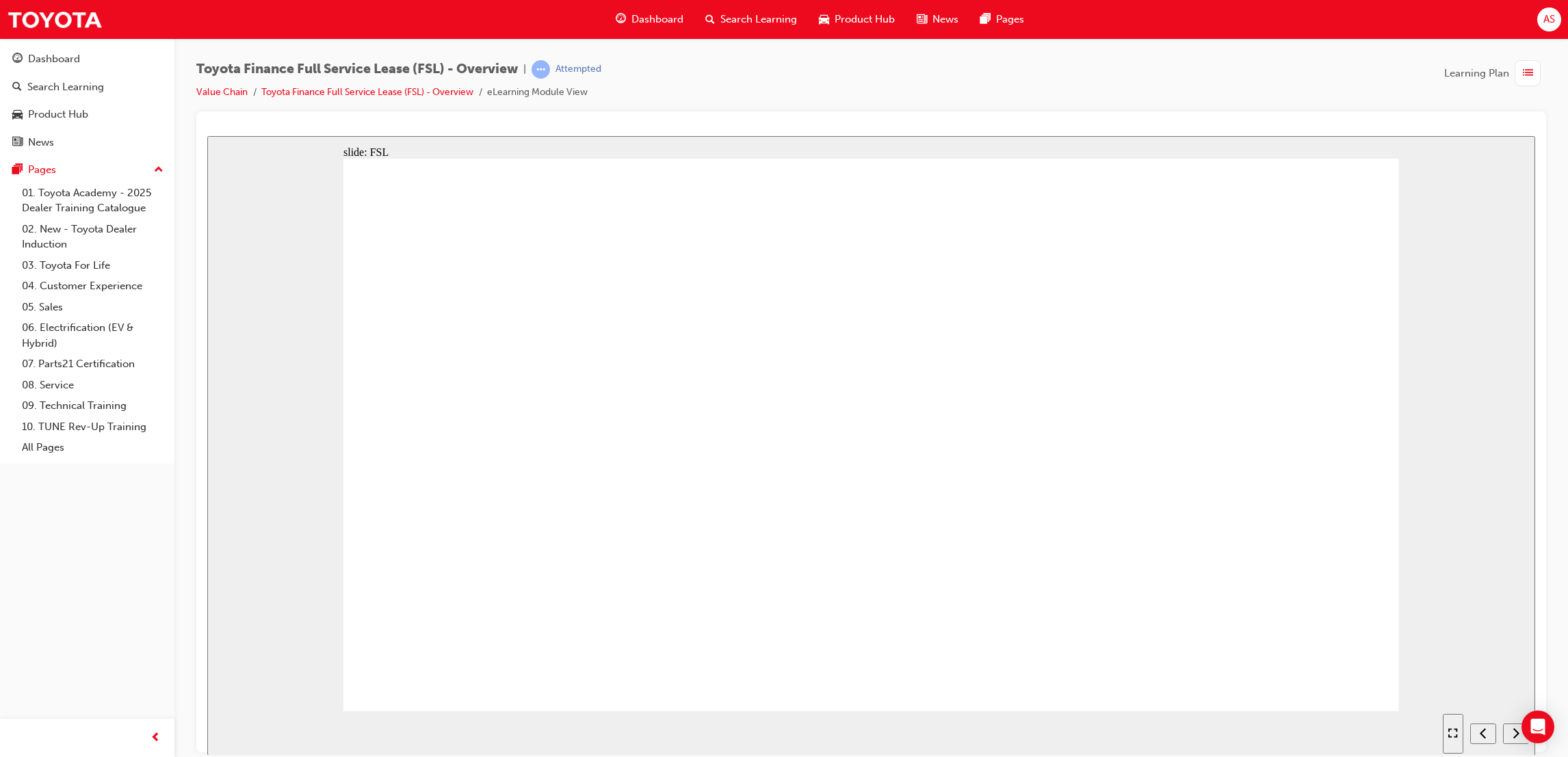
drag, startPoint x: 1174, startPoint y: 570, endPoint x: 1162, endPoint y: 578, distance: 14.4
drag, startPoint x: 973, startPoint y: 665, endPoint x: 953, endPoint y: 671, distance: 20.9
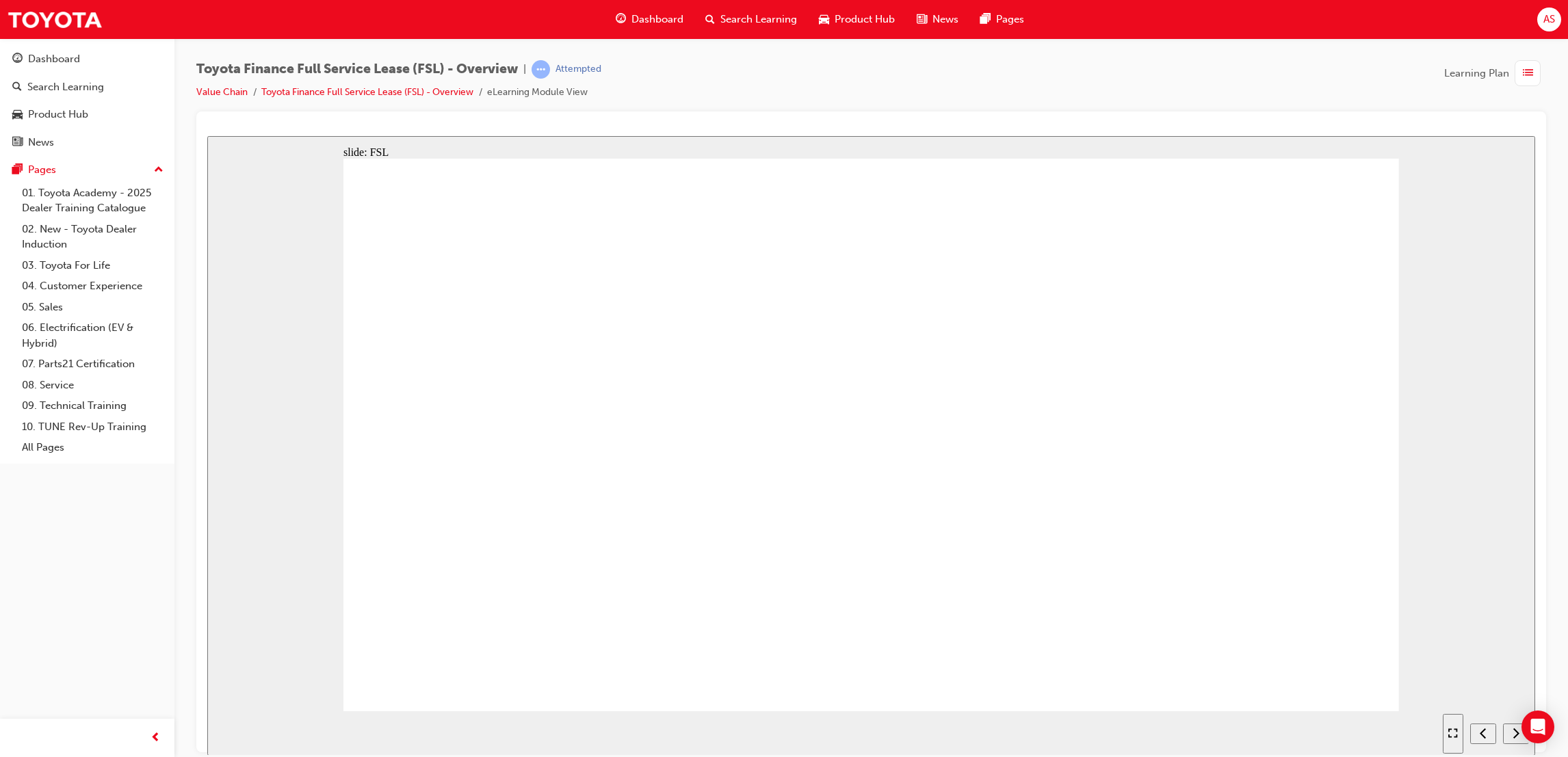
drag, startPoint x: 465, startPoint y: 371, endPoint x: 687, endPoint y: 470, distance: 243.1
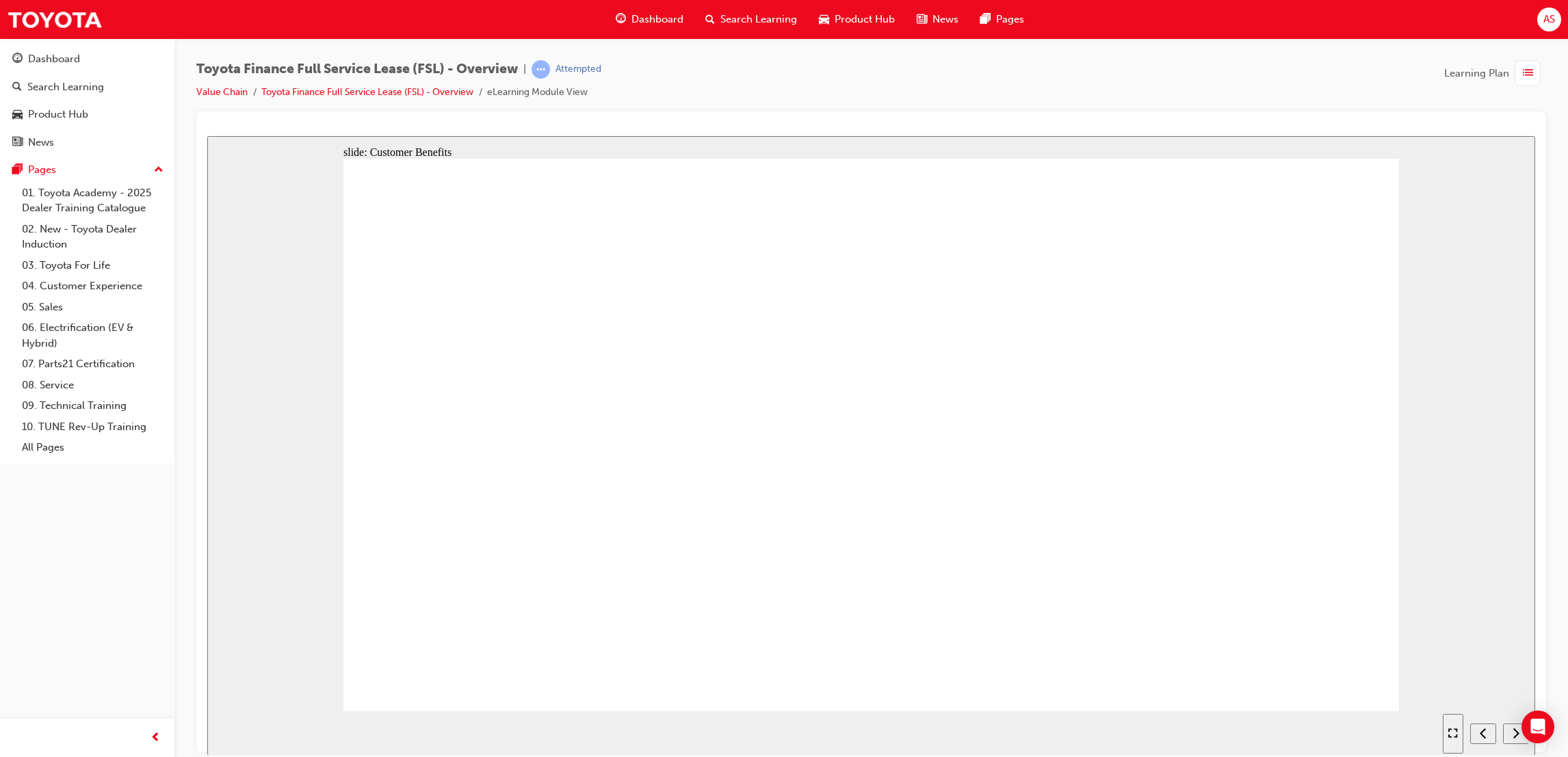
drag, startPoint x: 629, startPoint y: 428, endPoint x: 650, endPoint y: 454, distance: 33.4
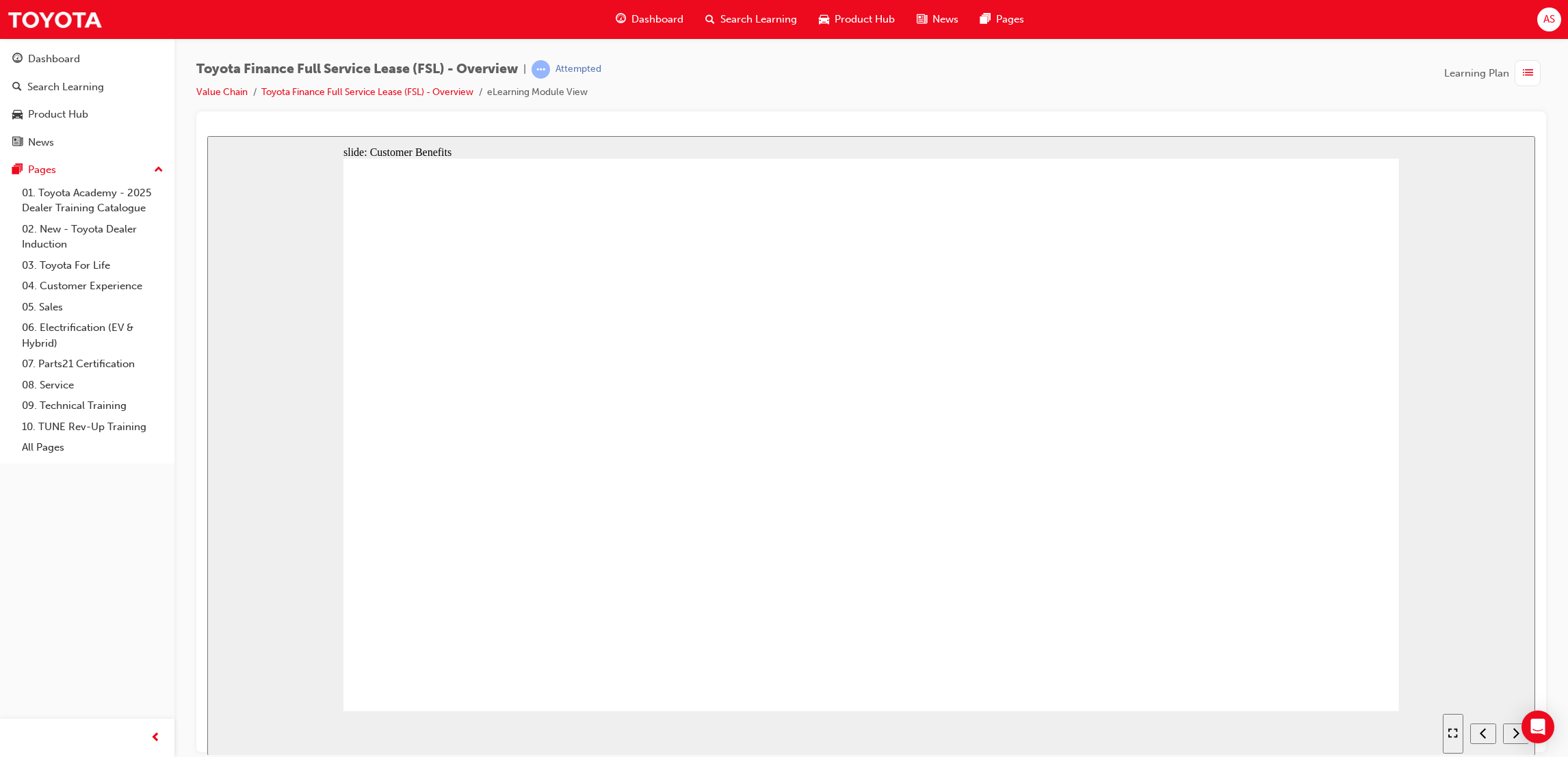
drag, startPoint x: 700, startPoint y: 563, endPoint x: 704, endPoint y: 590, distance: 27.3
drag, startPoint x: 597, startPoint y: 564, endPoint x: 605, endPoint y: 597, distance: 34.0
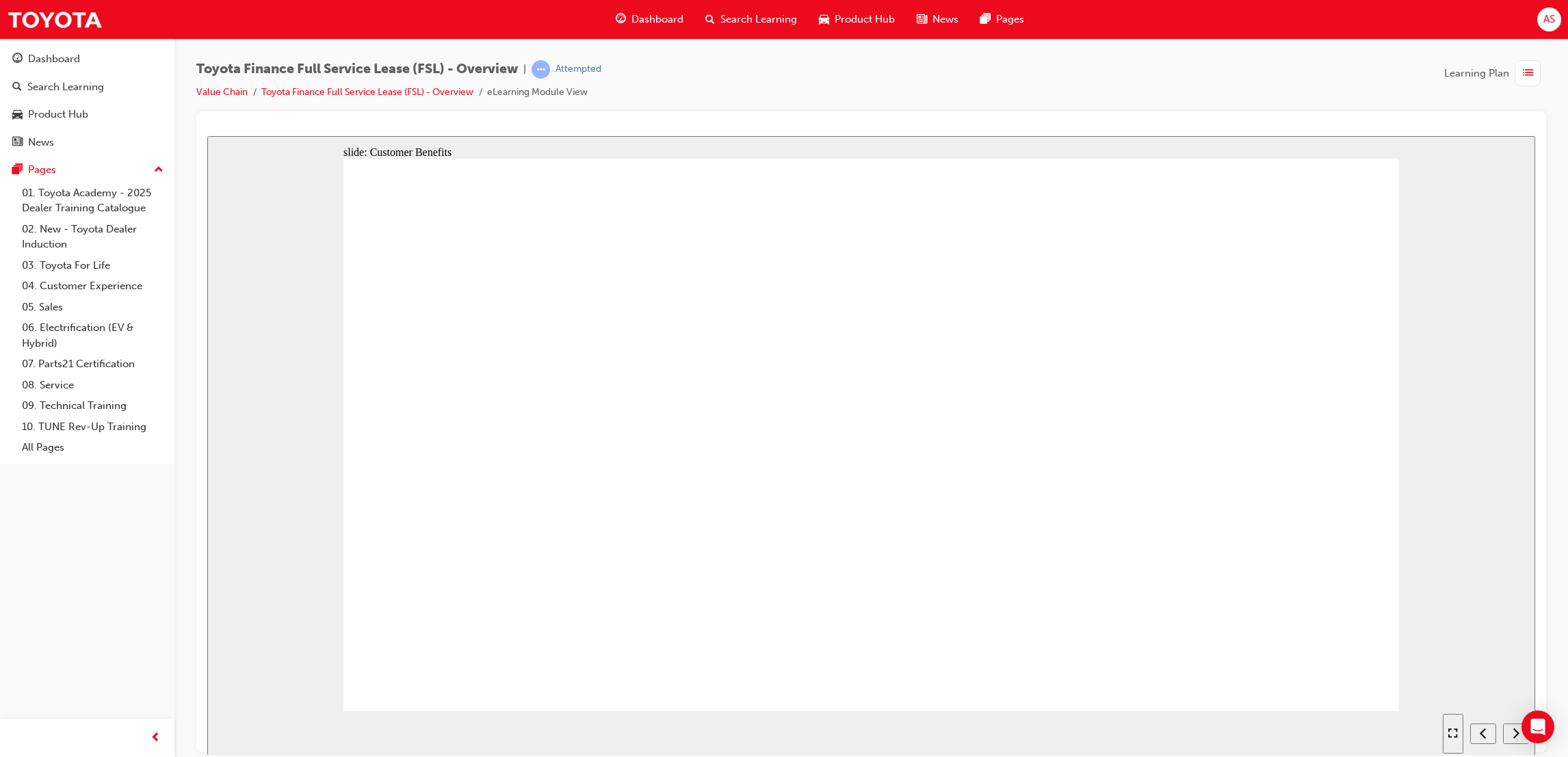
drag, startPoint x: 338, startPoint y: 619, endPoint x: 375, endPoint y: 618, distance: 37.0
click at [343, 620] on div "slide: Toyota Benefits Toyota Finance: FULL SERVICE LEASE How does the Full Ser…" at bounding box center [871, 445] width 1328 height 620
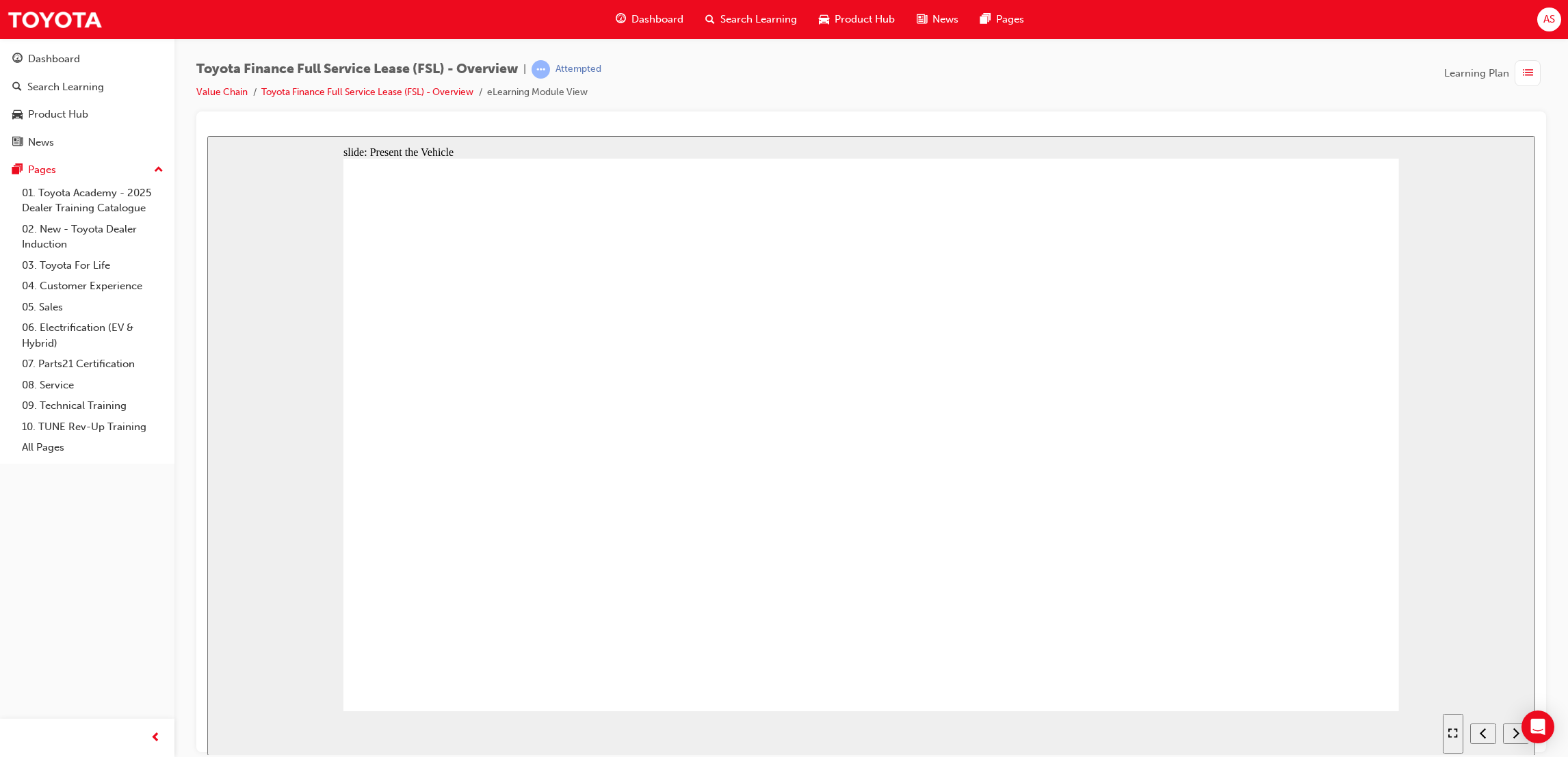
drag, startPoint x: 629, startPoint y: 554, endPoint x: 769, endPoint y: 600, distance: 147.4
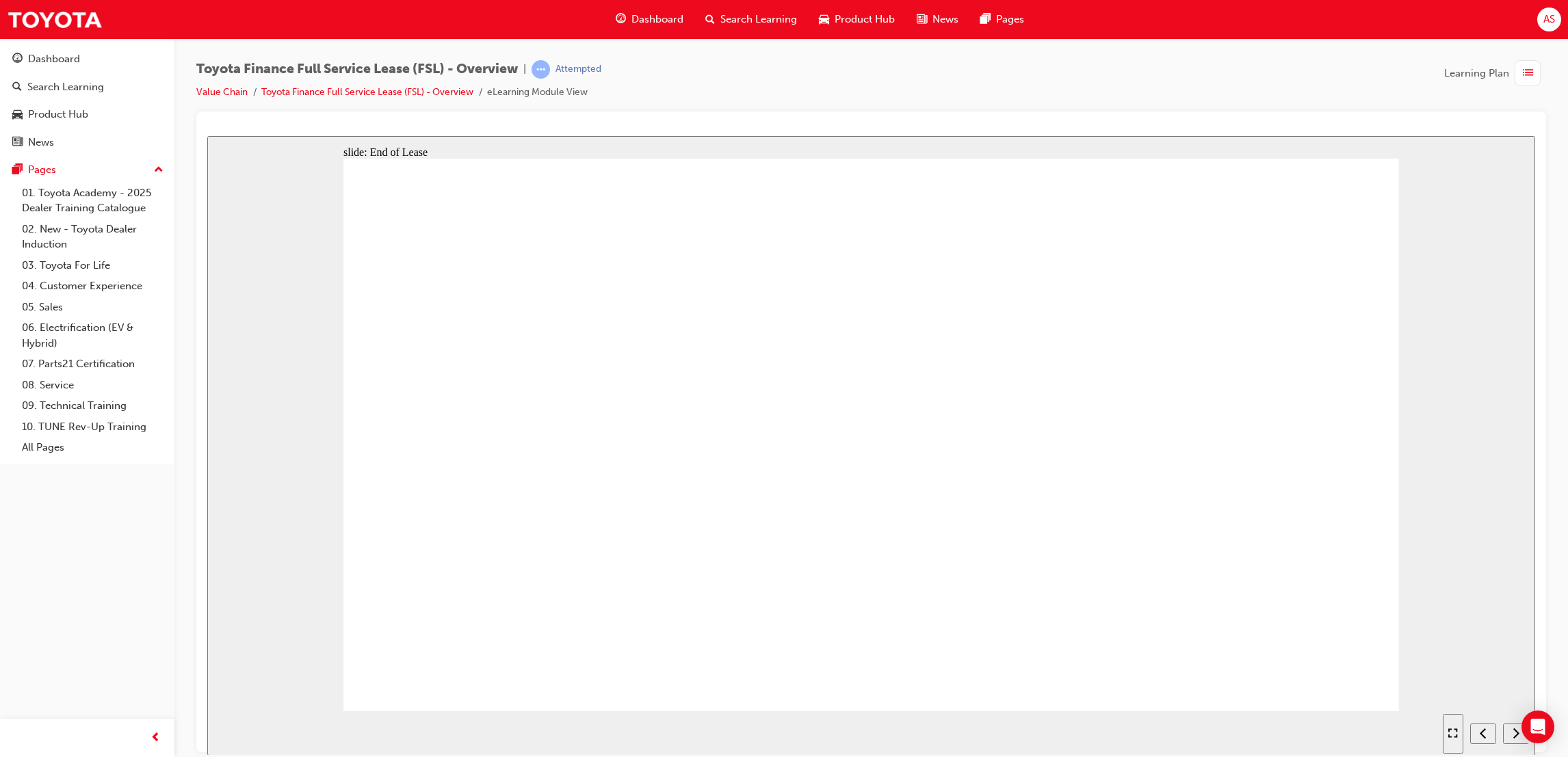
drag, startPoint x: 977, startPoint y: 440, endPoint x: 1019, endPoint y: 466, distance: 49.4
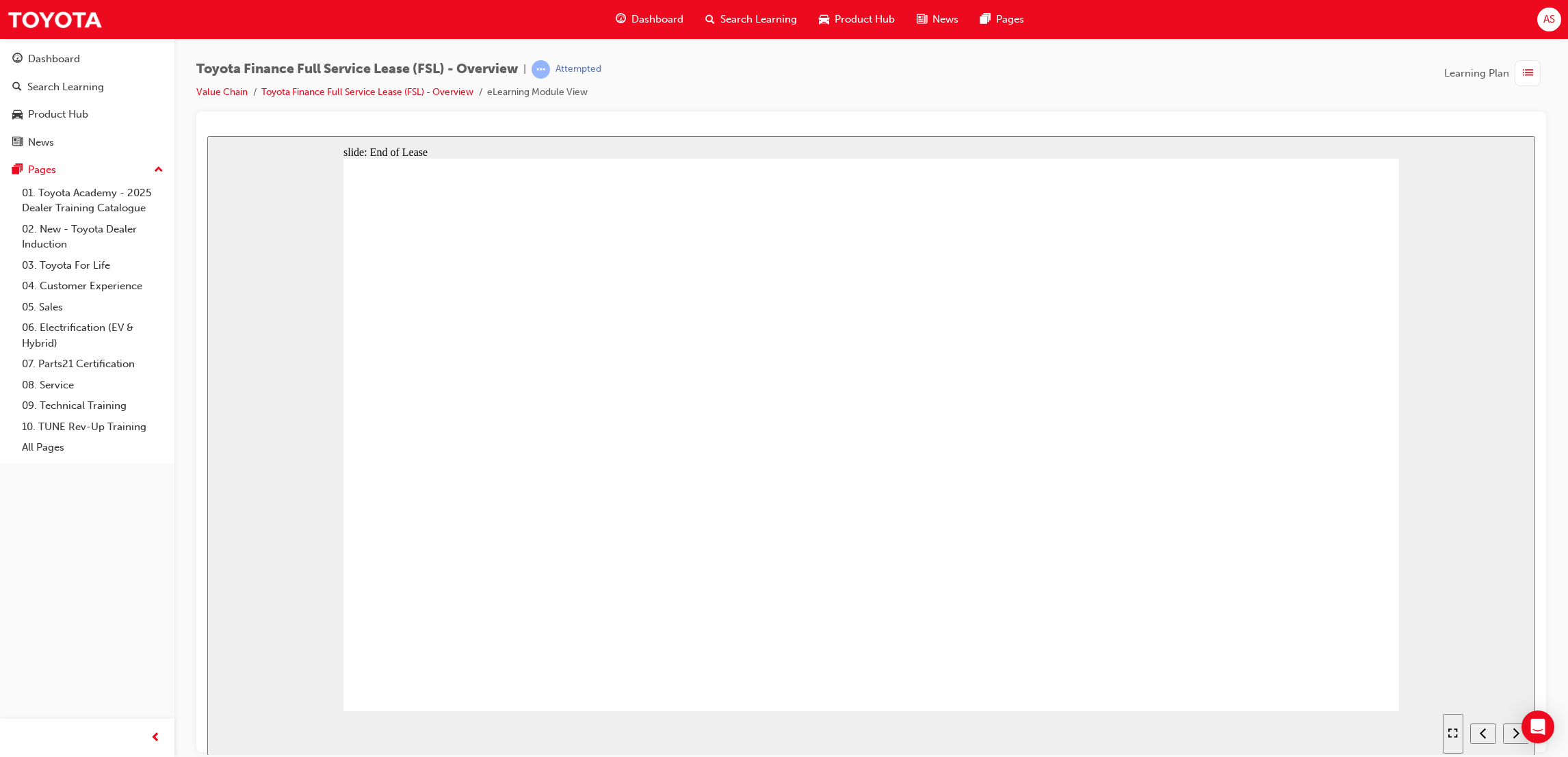
drag, startPoint x: 1019, startPoint y: 466, endPoint x: 1018, endPoint y: 440, distance: 26.0
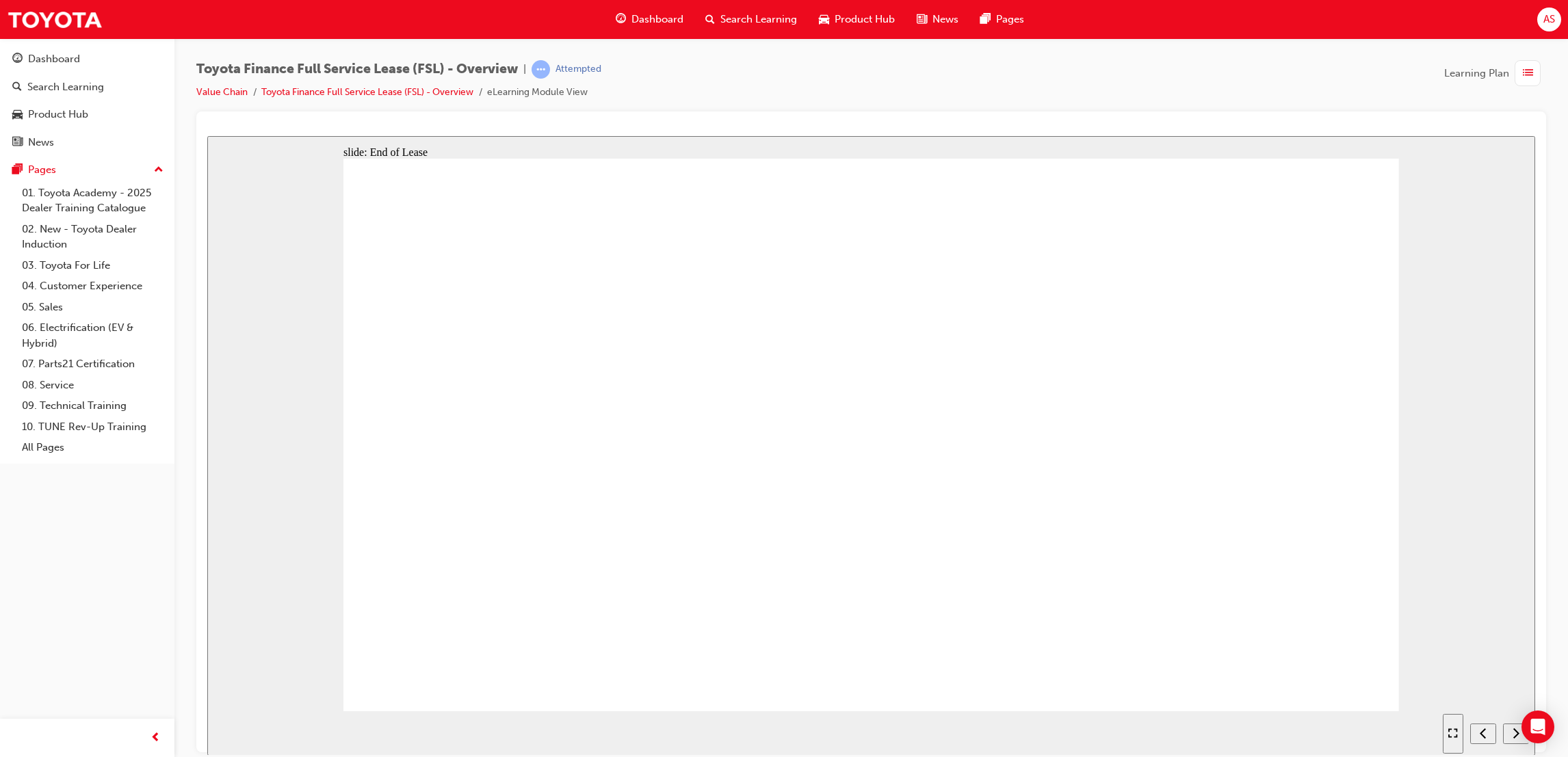
drag, startPoint x: 991, startPoint y: 388, endPoint x: 970, endPoint y: 418, distance: 36.6
drag, startPoint x: 945, startPoint y: 455, endPoint x: 923, endPoint y: 523, distance: 71.5
drag, startPoint x: 923, startPoint y: 523, endPoint x: 940, endPoint y: 561, distance: 41.6
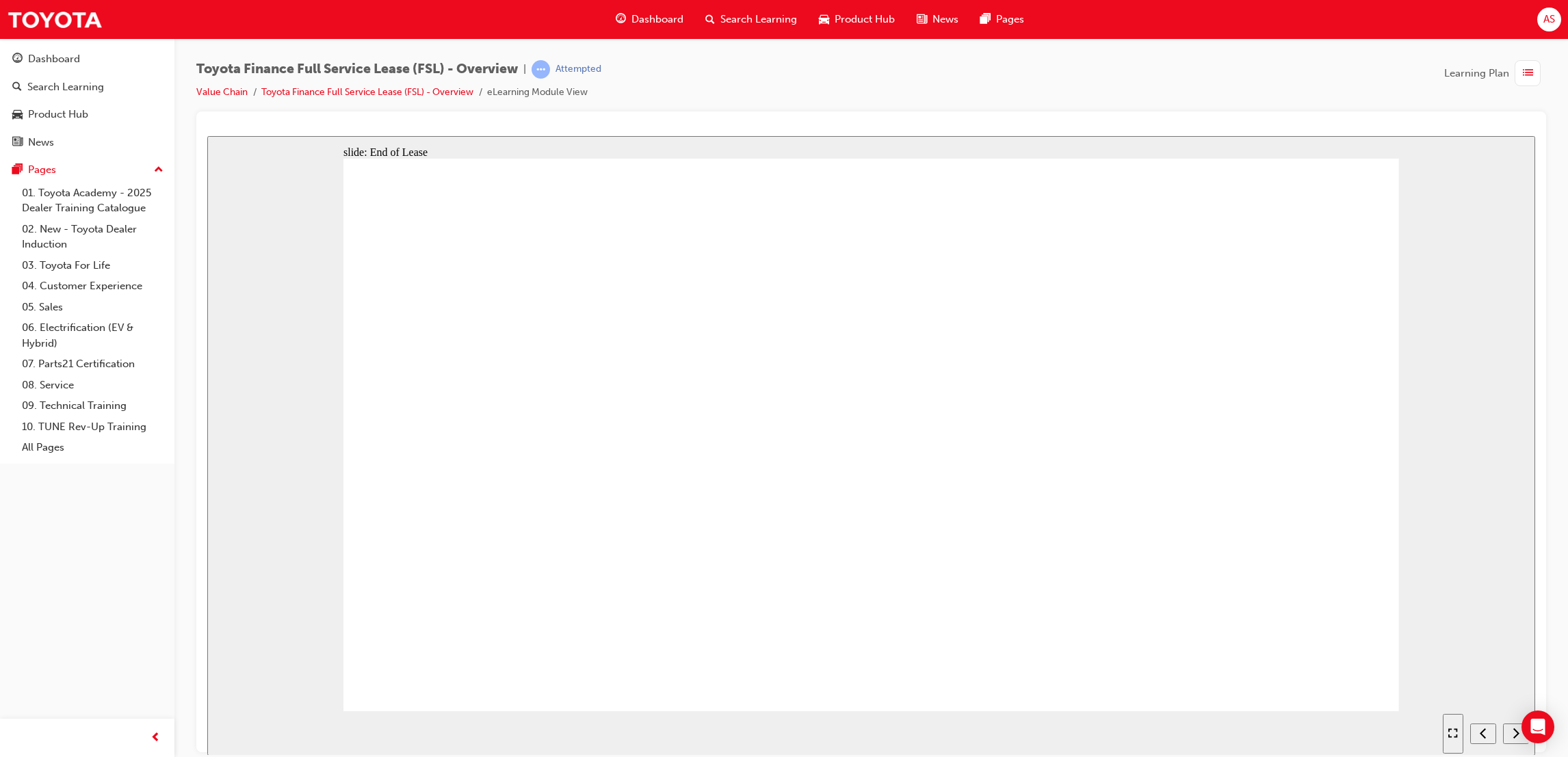
drag, startPoint x: 992, startPoint y: 647, endPoint x: 987, endPoint y: 660, distance: 13.9
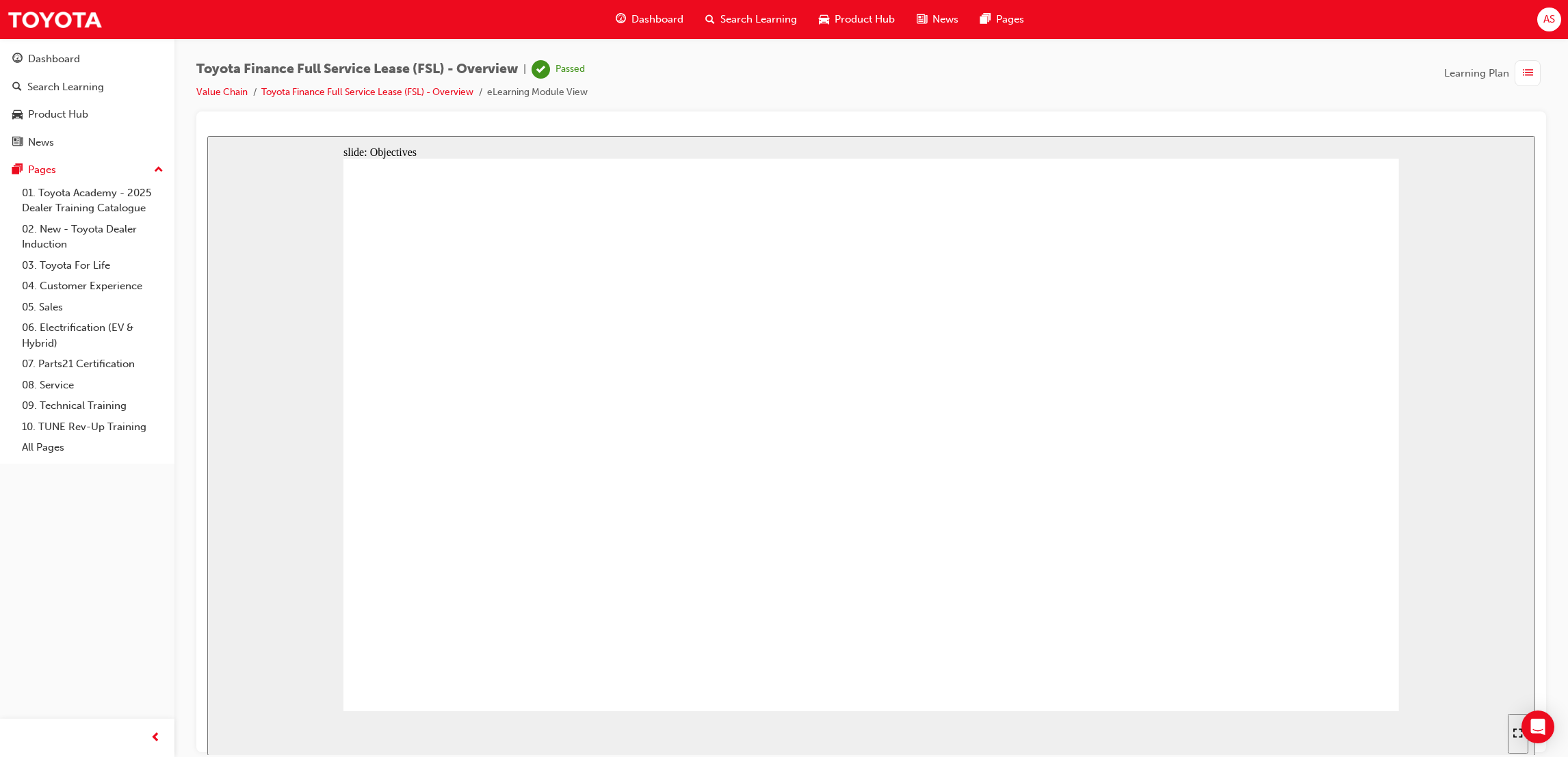
click at [645, 19] on span "Dashboard" at bounding box center [657, 19] width 52 height 16
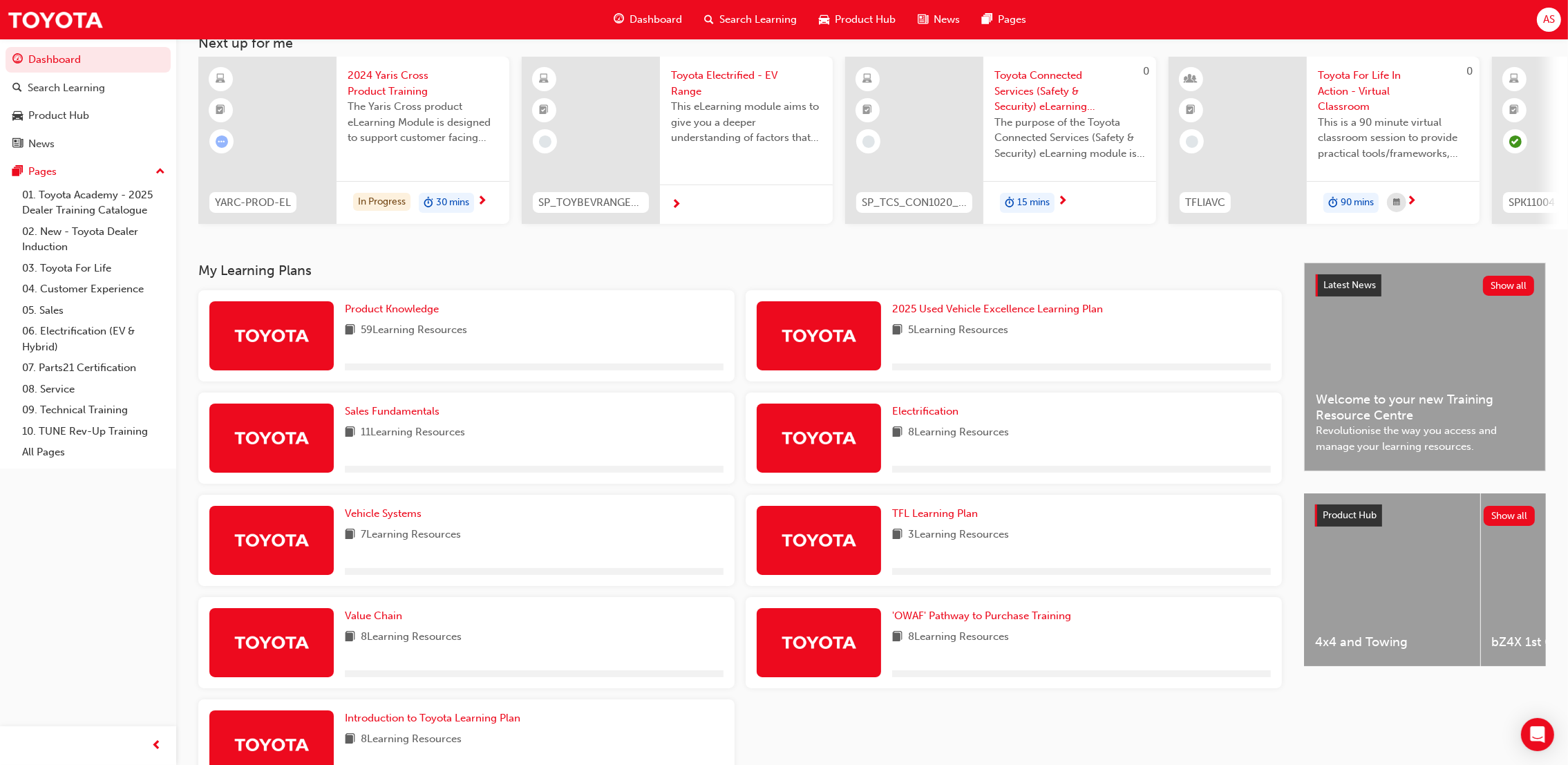
scroll to position [185, 0]
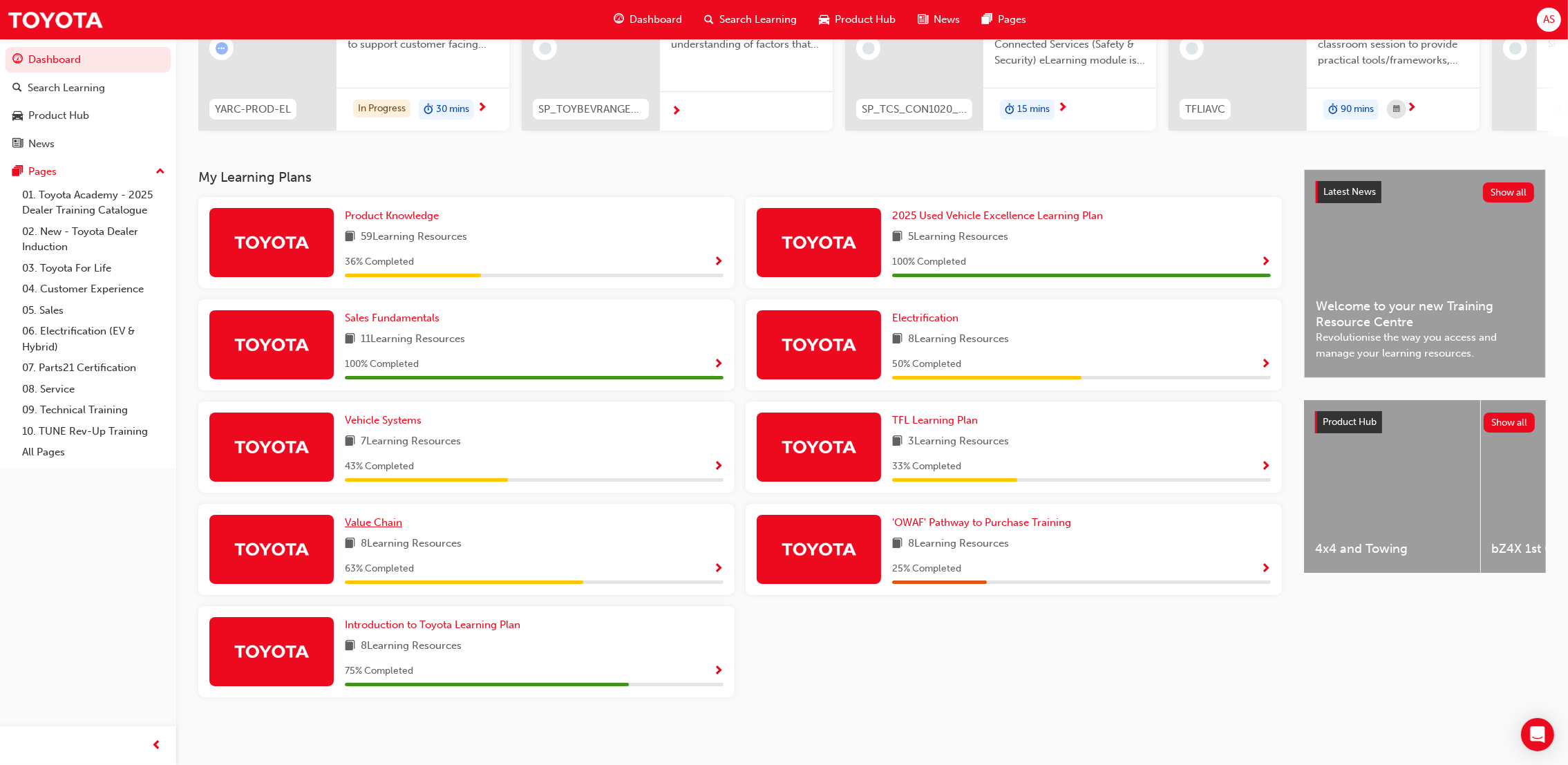
click at [386, 519] on span "Value Chain" at bounding box center [374, 522] width 58 height 12
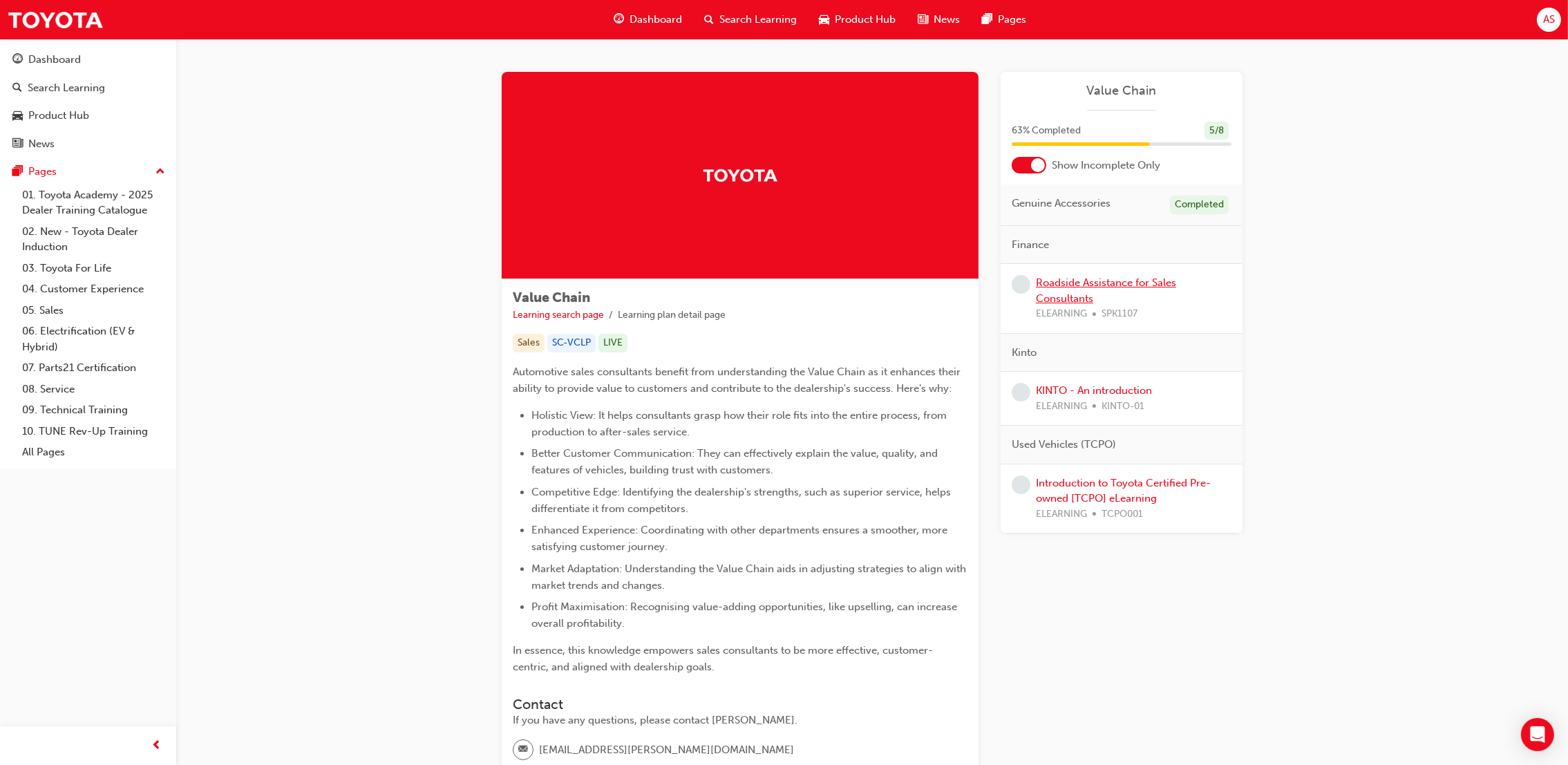
click at [1084, 298] on link "Roadside Assistance for Sales Consultants" at bounding box center [1106, 290] width 140 height 28
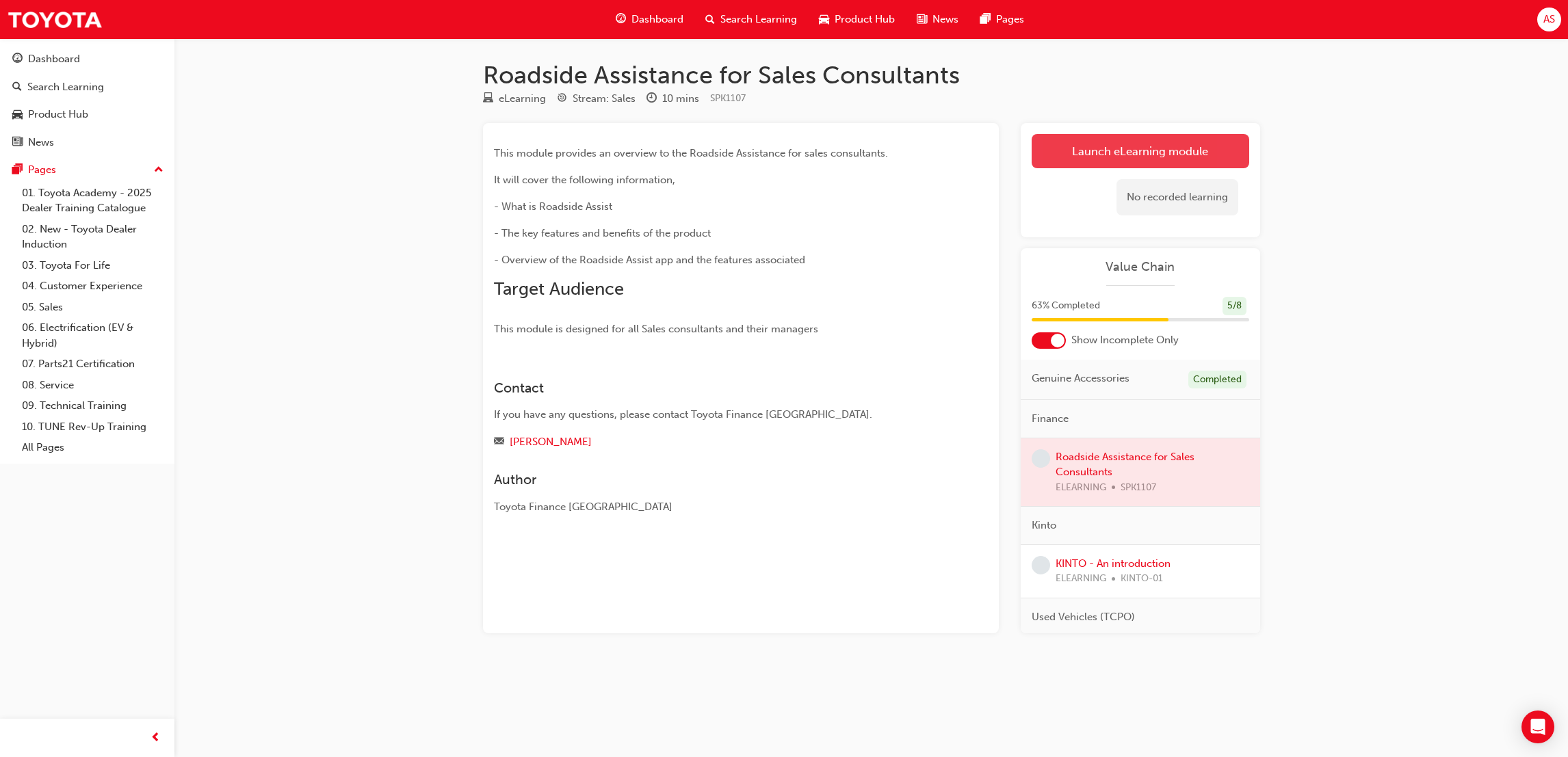
click at [1079, 152] on link "Launch eLearning module" at bounding box center [1140, 151] width 218 height 34
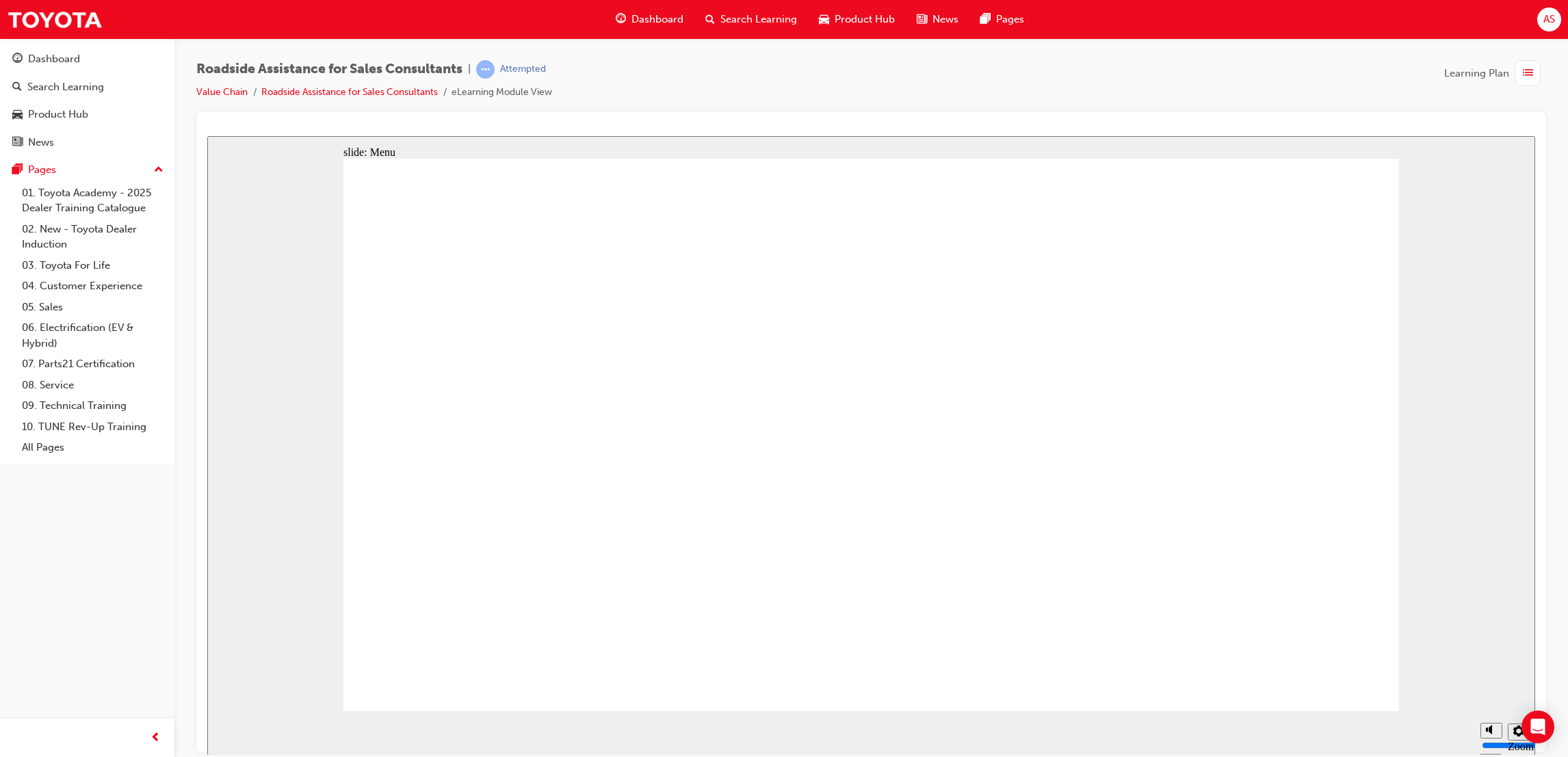
click at [322, 516] on div "slide: Objectives Click the first topic to continue Home page Open Menu Help Sa…" at bounding box center [871, 445] width 1328 height 620
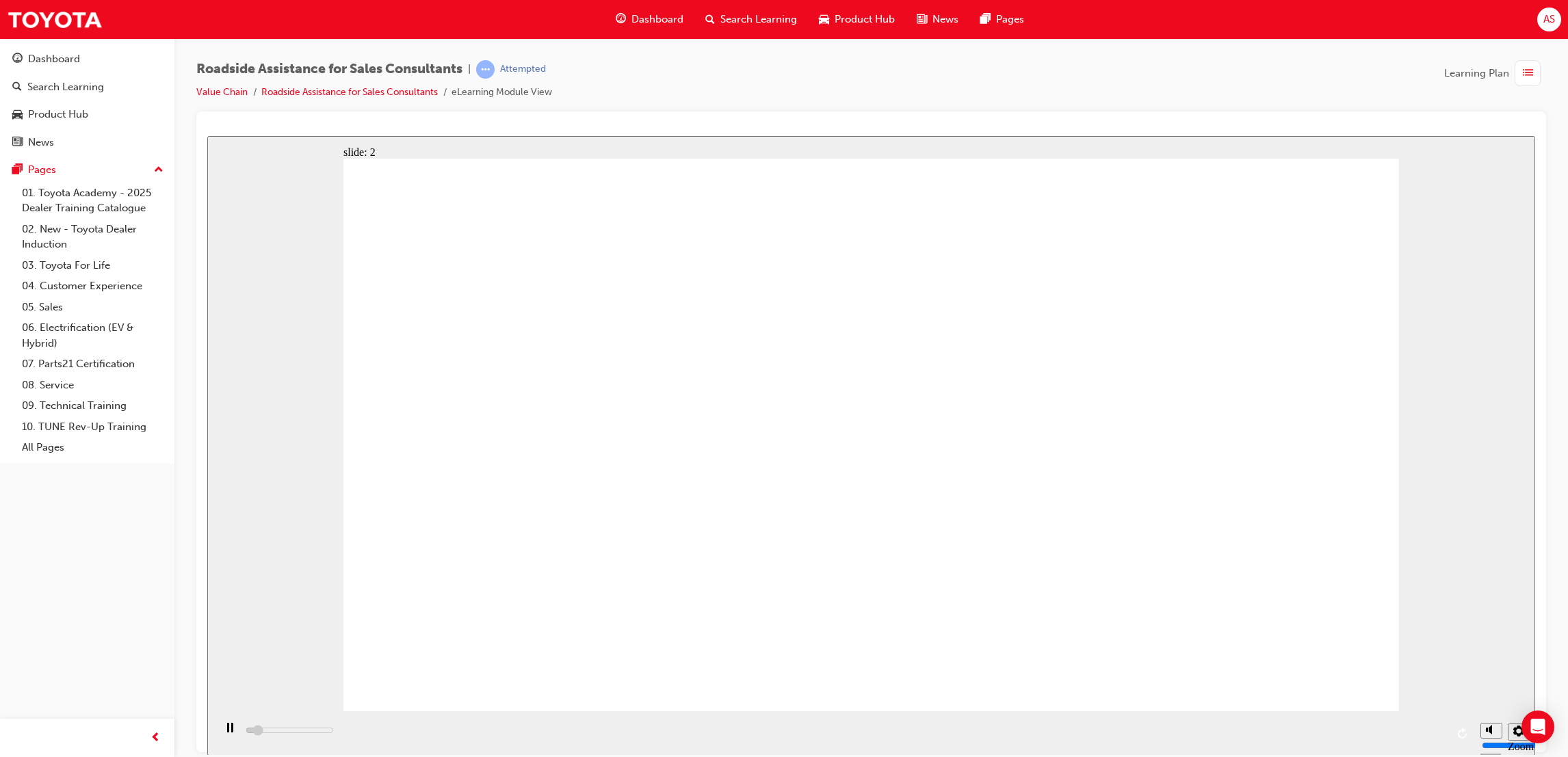
drag, startPoint x: 906, startPoint y: 434, endPoint x: 901, endPoint y: 447, distance: 13.9
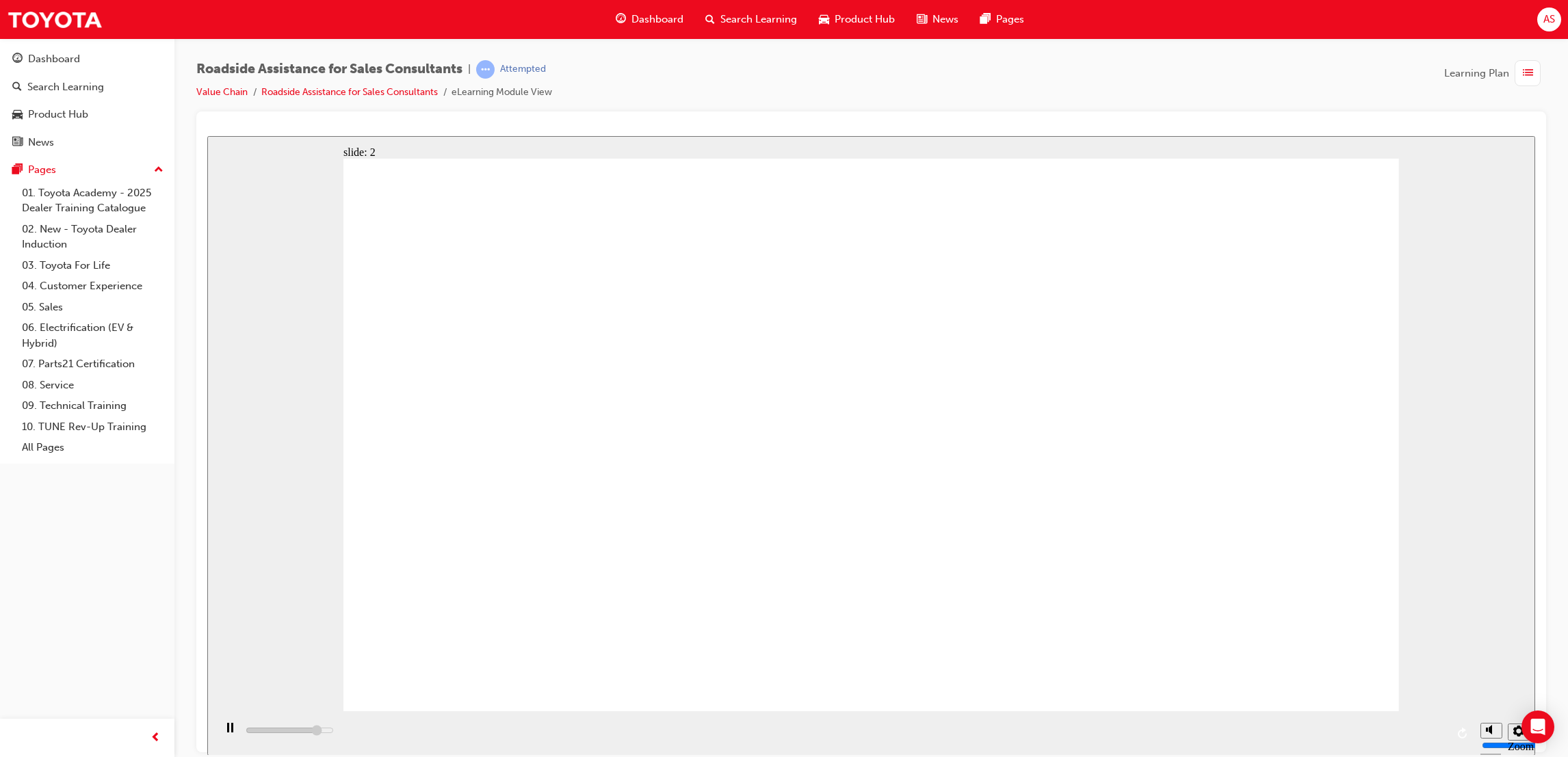
drag, startPoint x: 726, startPoint y: 472, endPoint x: 618, endPoint y: 413, distance: 123.1
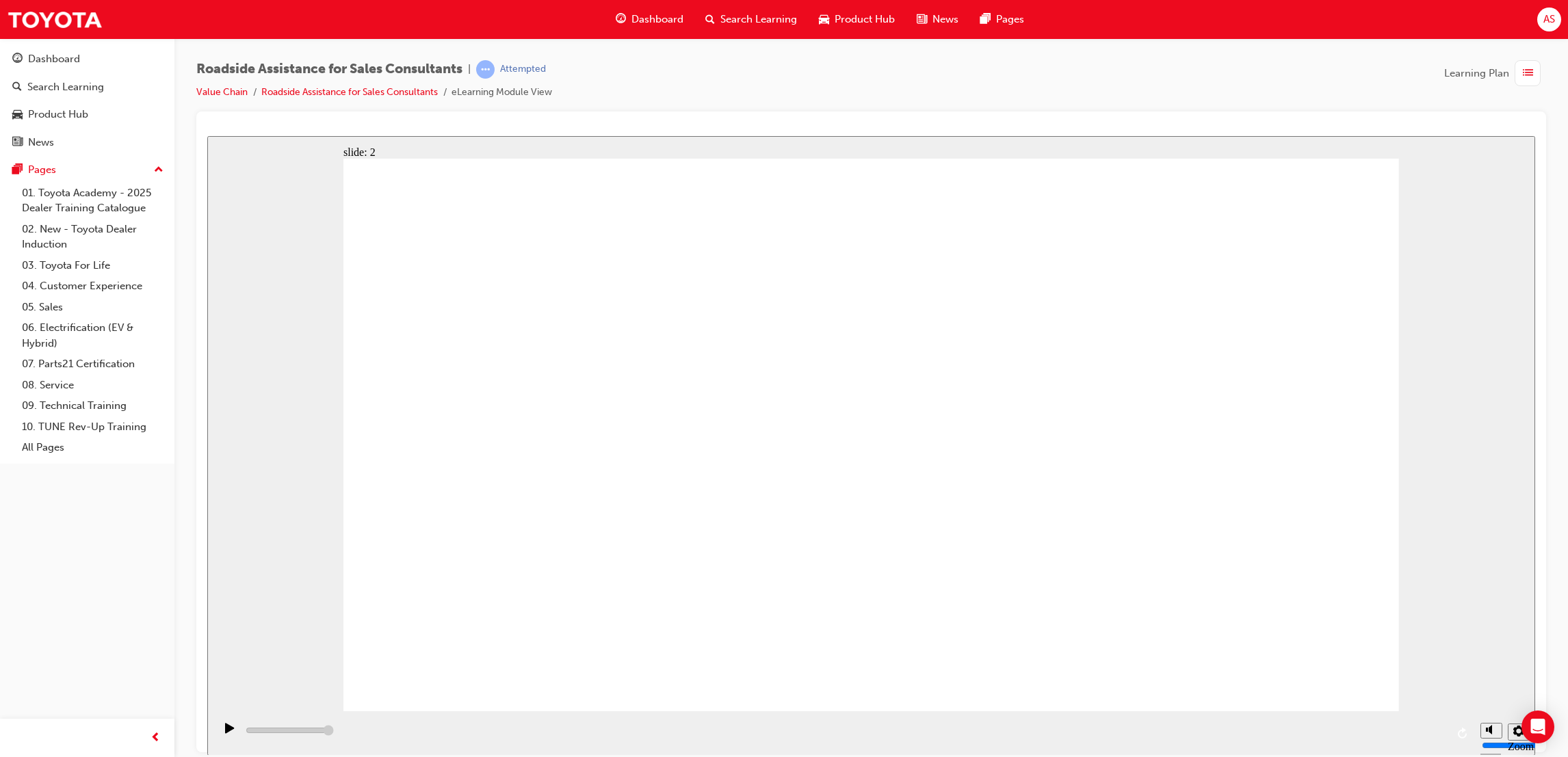
drag, startPoint x: 719, startPoint y: 416, endPoint x: 699, endPoint y: 405, distance: 22.8
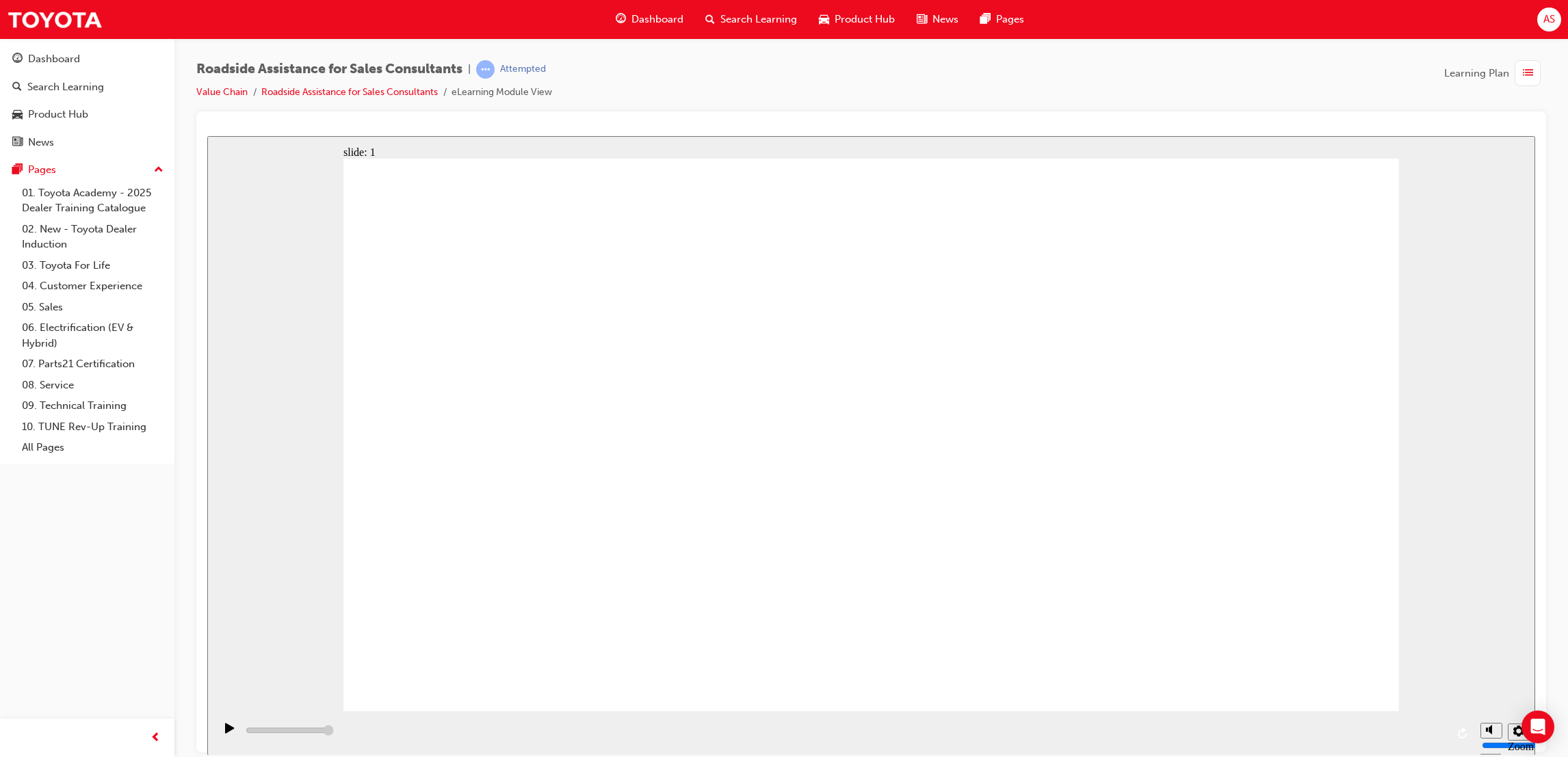
click at [994, 736] on div "playback controls" at bounding box center [844, 733] width 1259 height 44
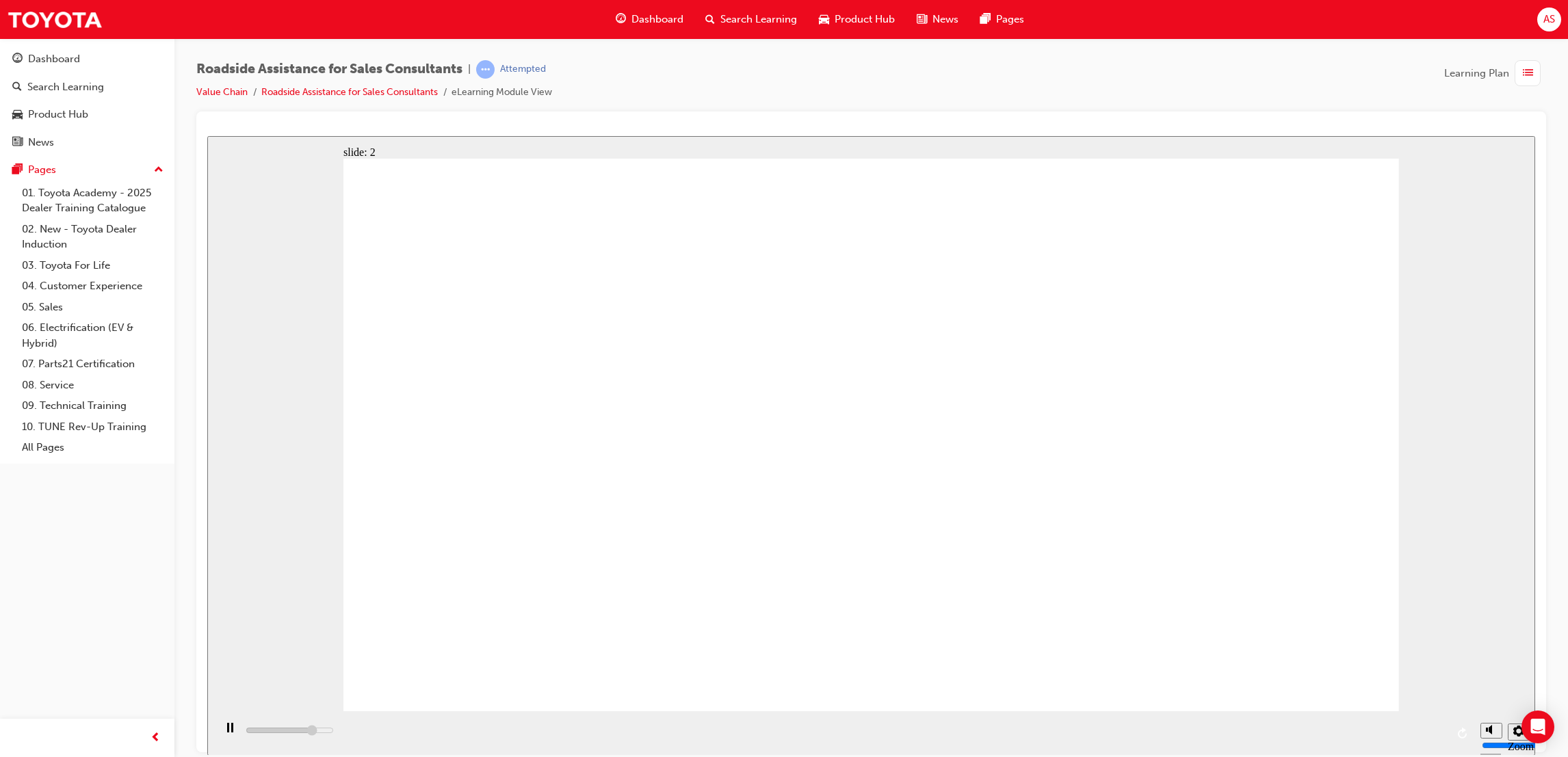
drag, startPoint x: 930, startPoint y: 700, endPoint x: 948, endPoint y: 666, distance: 38.5
drag, startPoint x: 953, startPoint y: 662, endPoint x: 948, endPoint y: 640, distance: 22.6
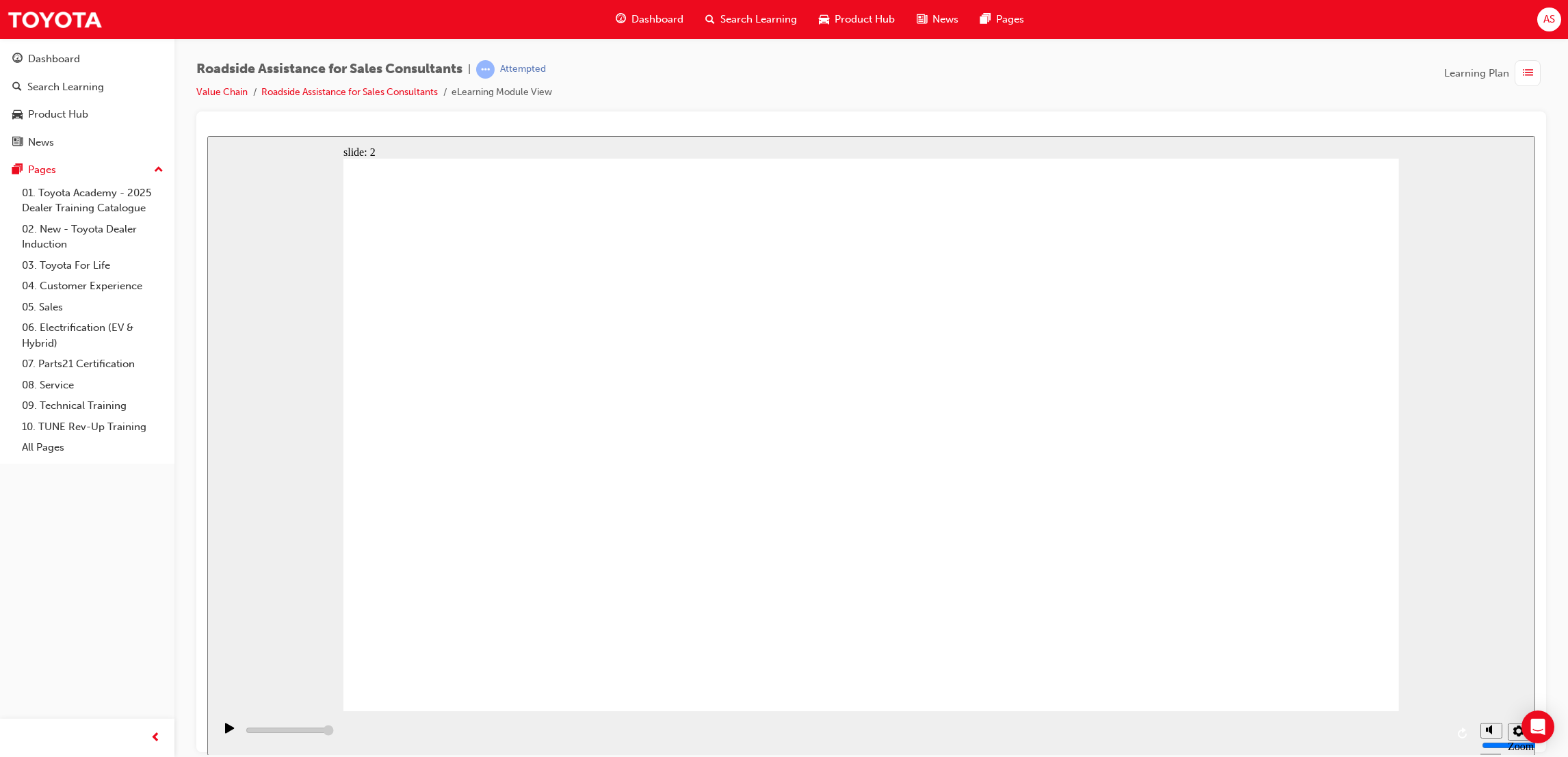
drag, startPoint x: 979, startPoint y: 607, endPoint x: 990, endPoint y: 657, distance: 51.2
type input "13600"
